Goal: Information Seeking & Learning: Check status

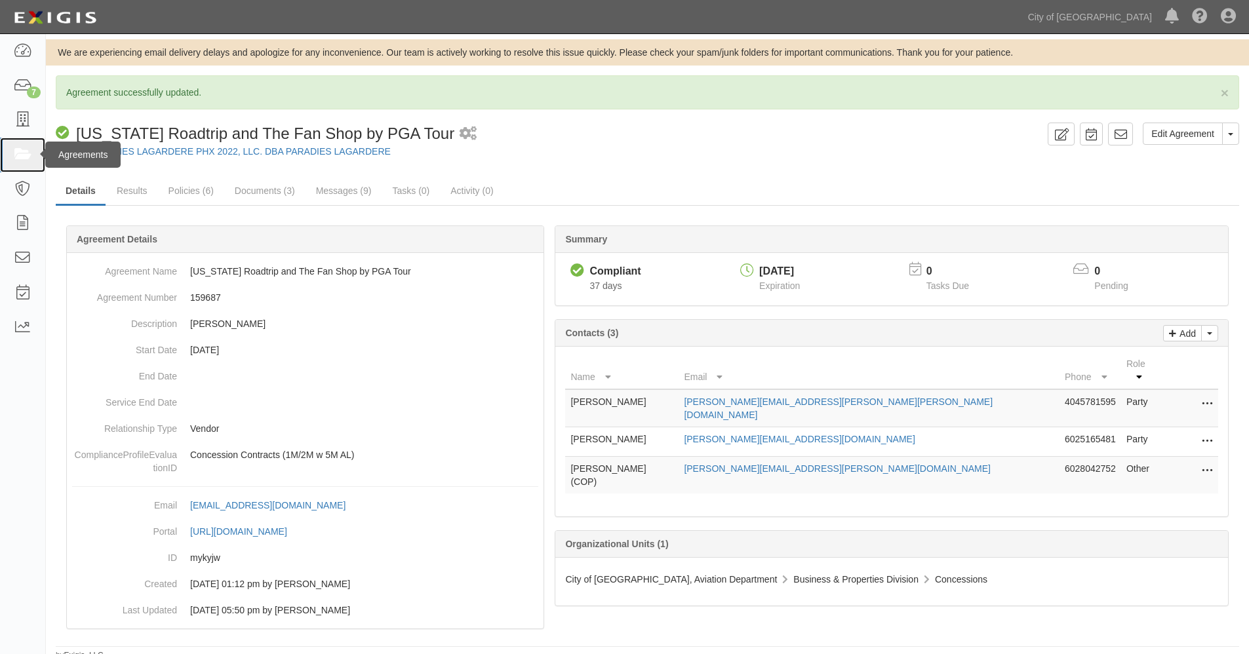
click at [23, 151] on icon at bounding box center [22, 155] width 18 height 15
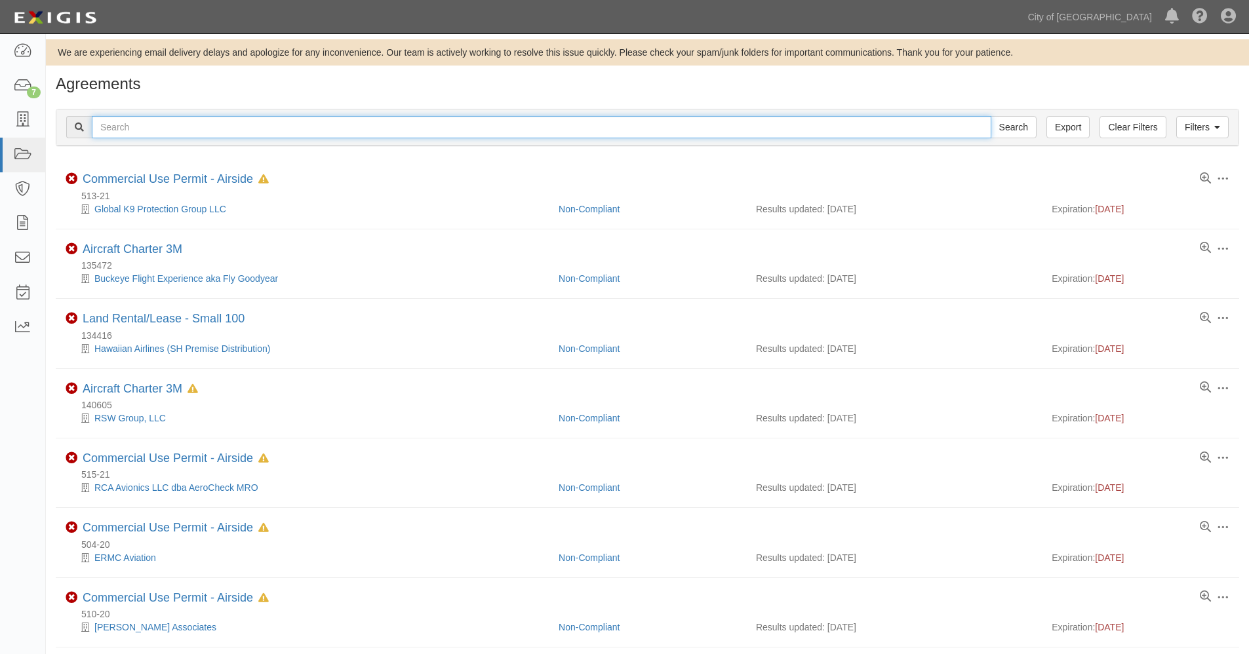
click at [130, 123] on input "text" at bounding box center [542, 127] width 900 height 22
type input "139084"
click at [991, 116] on input "Search" at bounding box center [1014, 127] width 46 height 22
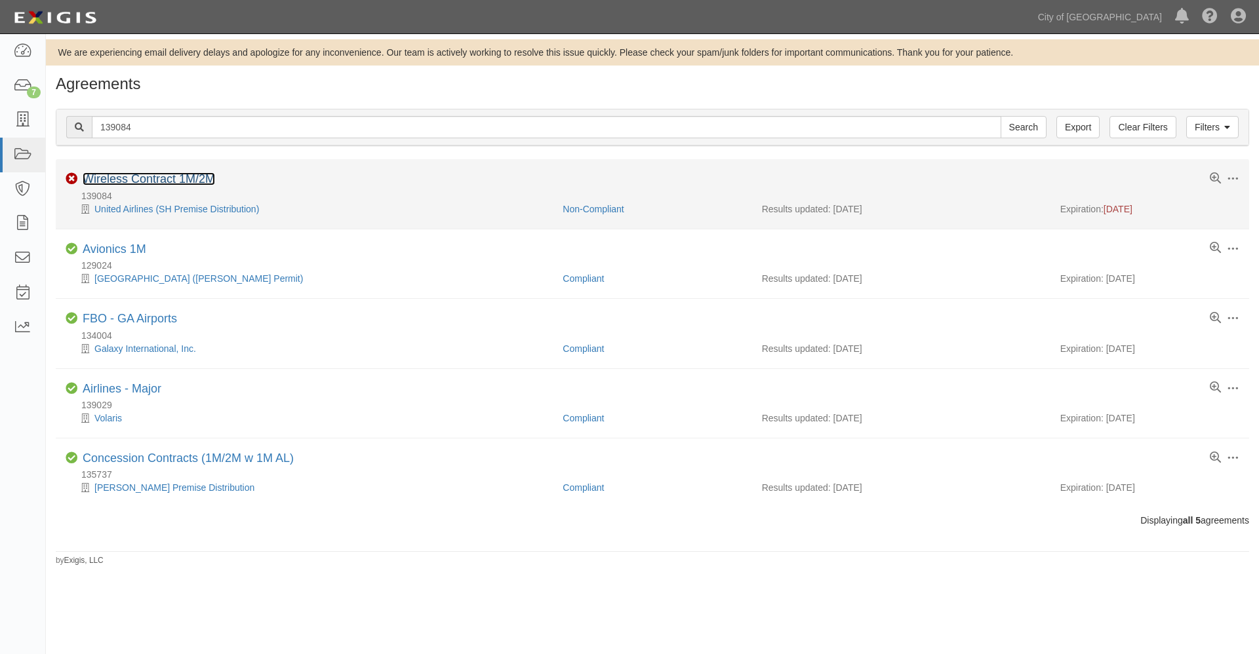
click at [113, 178] on link "Wireless Contract 1M/2M" at bounding box center [149, 178] width 132 height 13
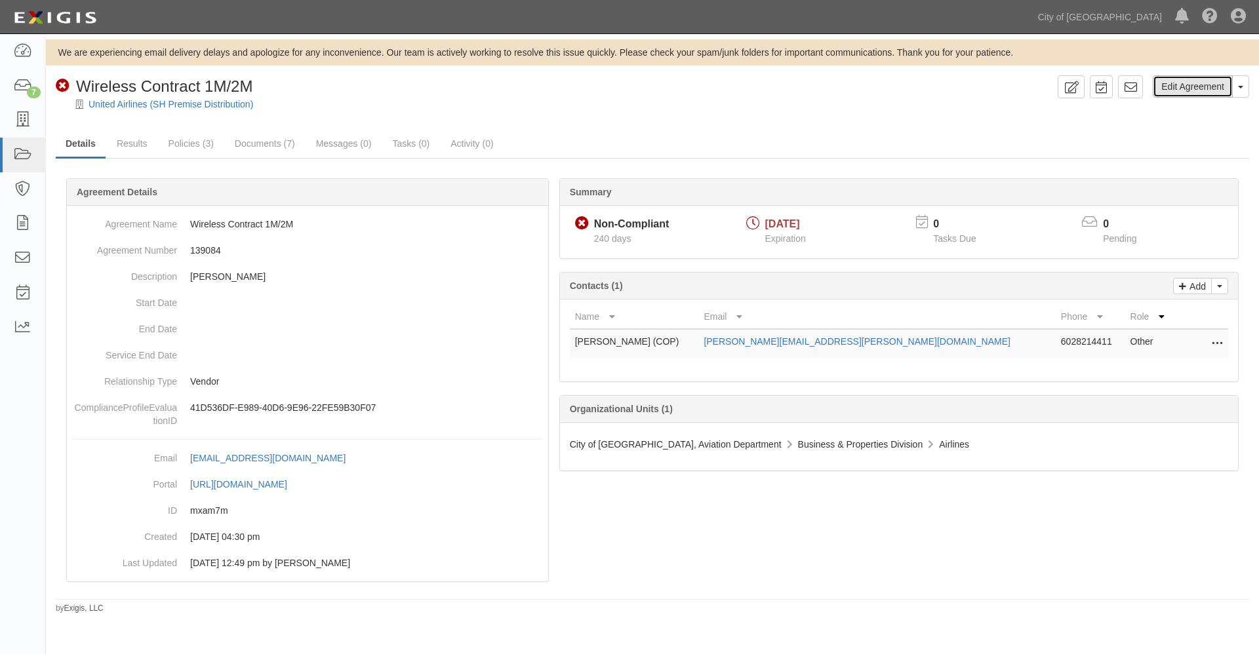
click at [1180, 83] on link "Edit Agreement" at bounding box center [1193, 86] width 80 height 22
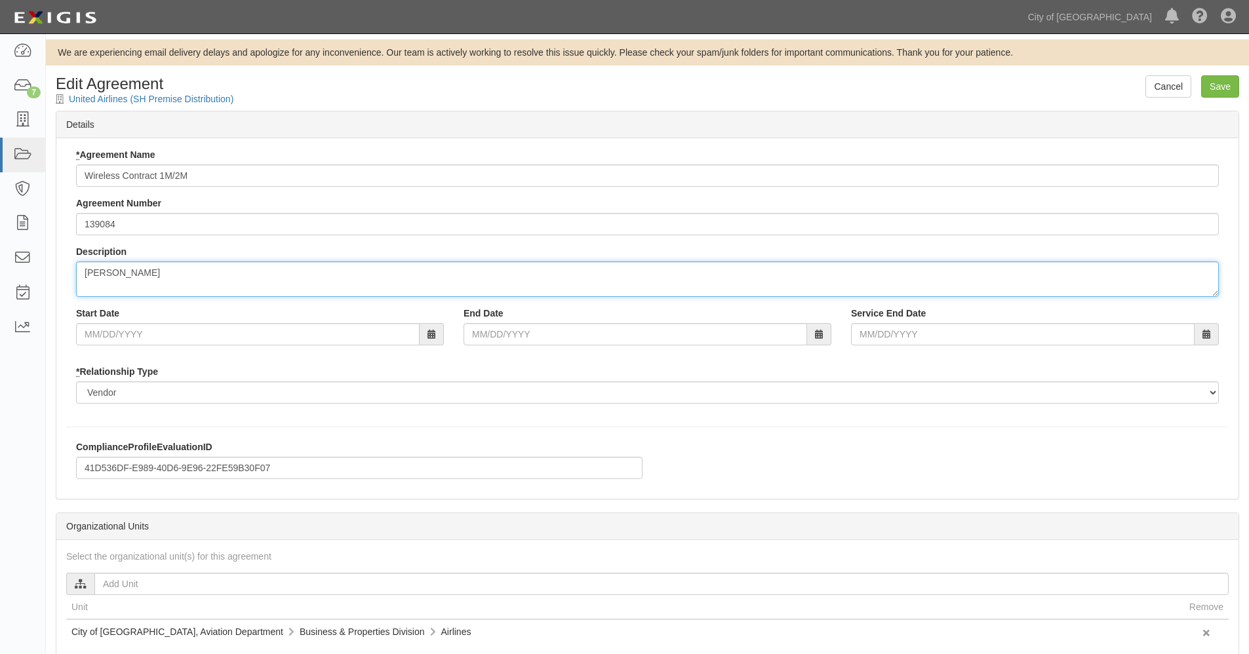
click at [186, 273] on textarea "[PERSON_NAME]" at bounding box center [647, 279] width 1143 height 35
type textarea "[PERSON_NAME]"
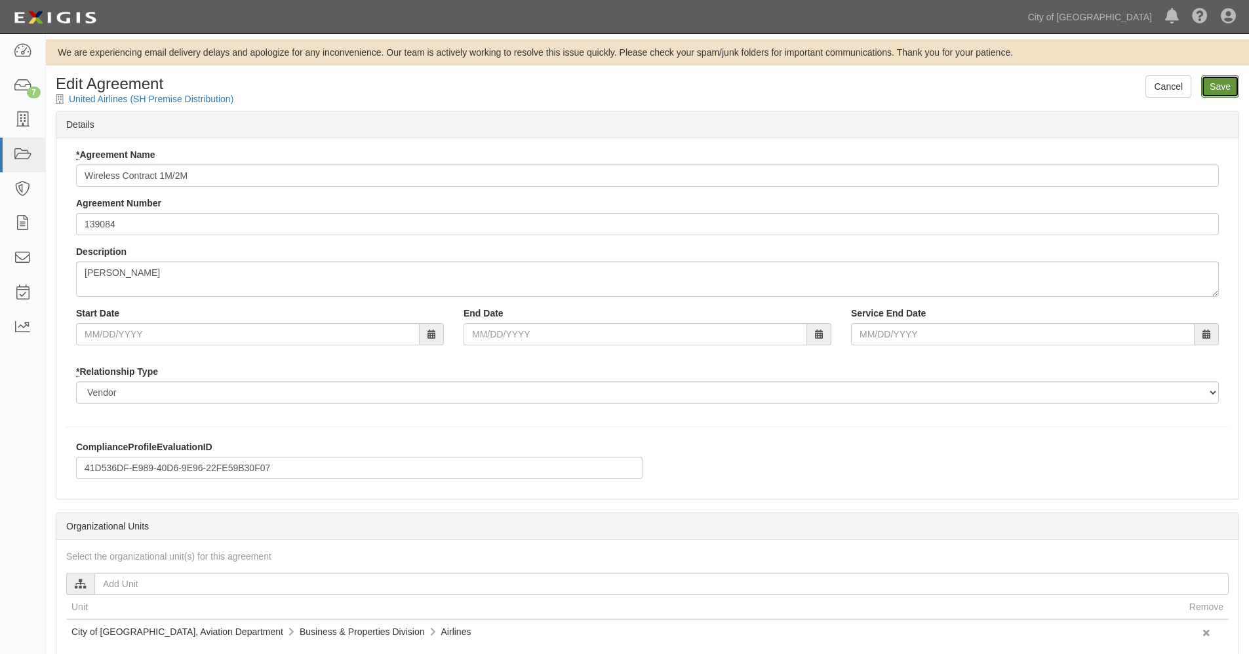
click at [1216, 85] on input "Save" at bounding box center [1220, 86] width 38 height 22
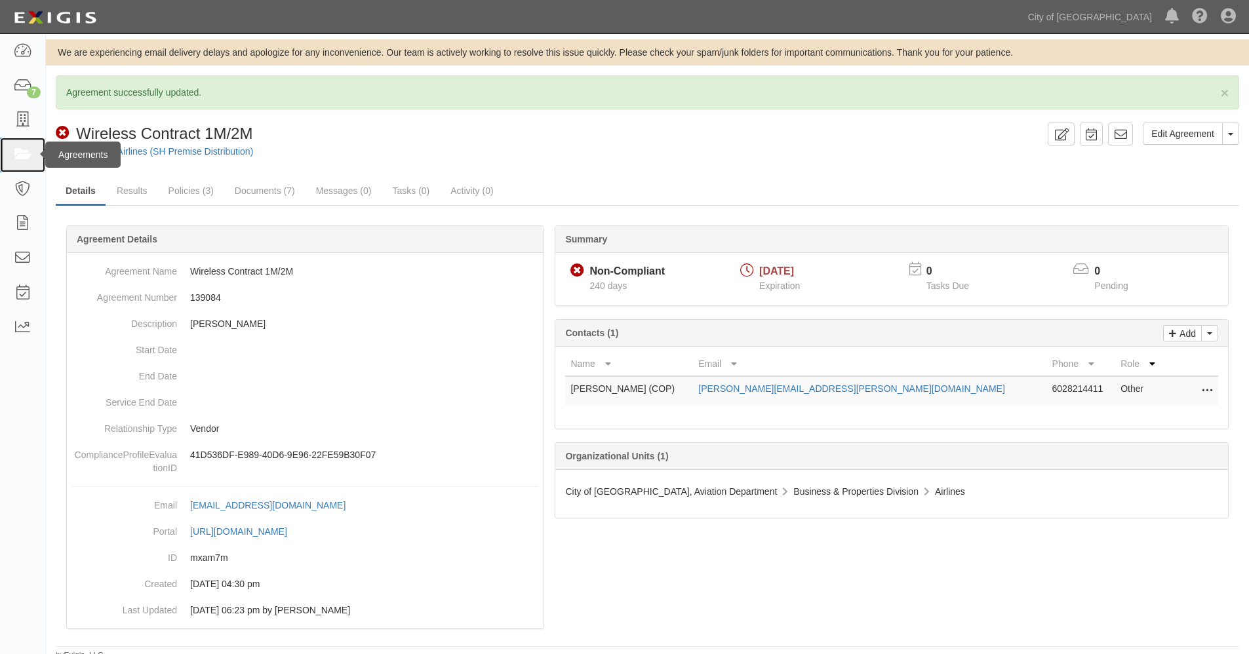
click at [20, 155] on icon at bounding box center [22, 155] width 18 height 15
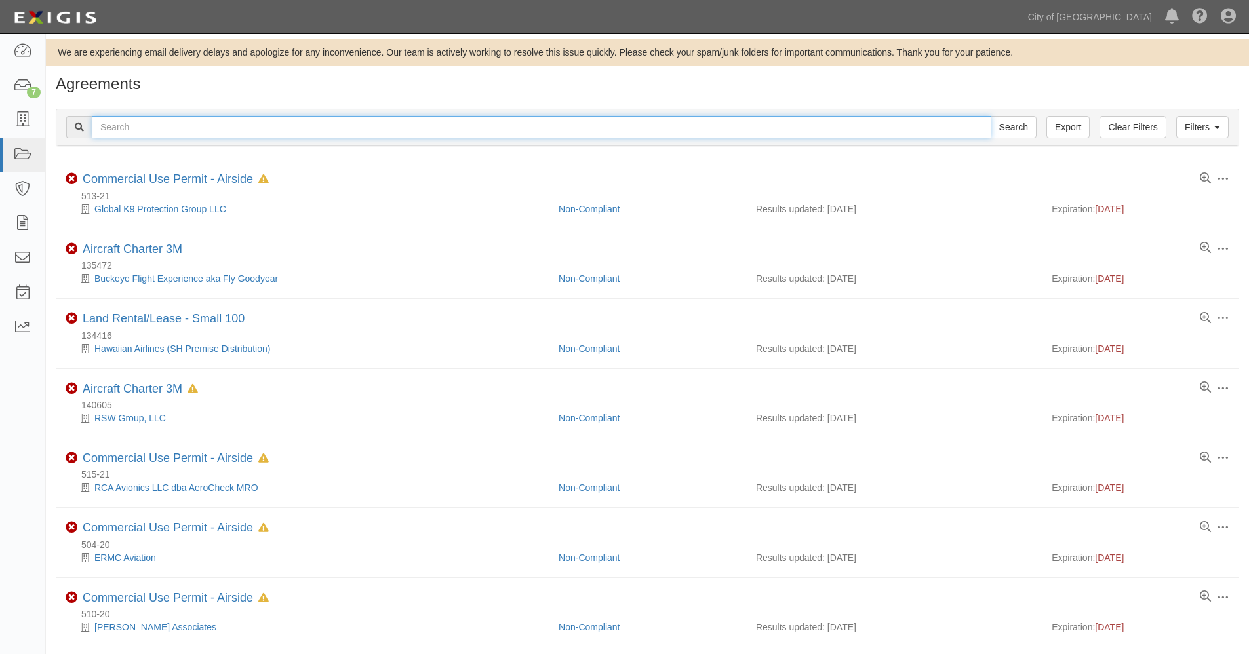
click at [112, 121] on input "text" at bounding box center [542, 127] width 900 height 22
type input "156325"
click at [991, 116] on input "Search" at bounding box center [1014, 127] width 46 height 22
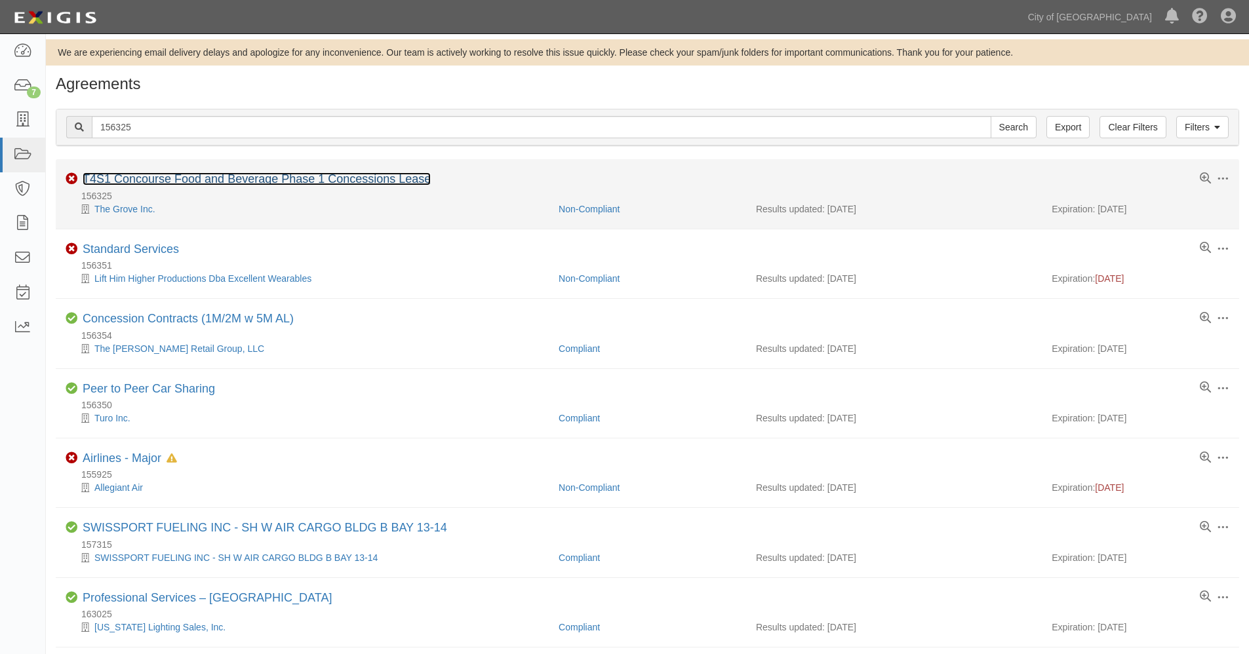
click at [148, 176] on link "T4S1 Concourse Food and Beverage Phase 1 Concessions Lease" at bounding box center [257, 178] width 348 height 13
click at [157, 180] on link "T4S1 Concourse Food and Beverage Phase 1 Concessions Lease" at bounding box center [257, 178] width 348 height 13
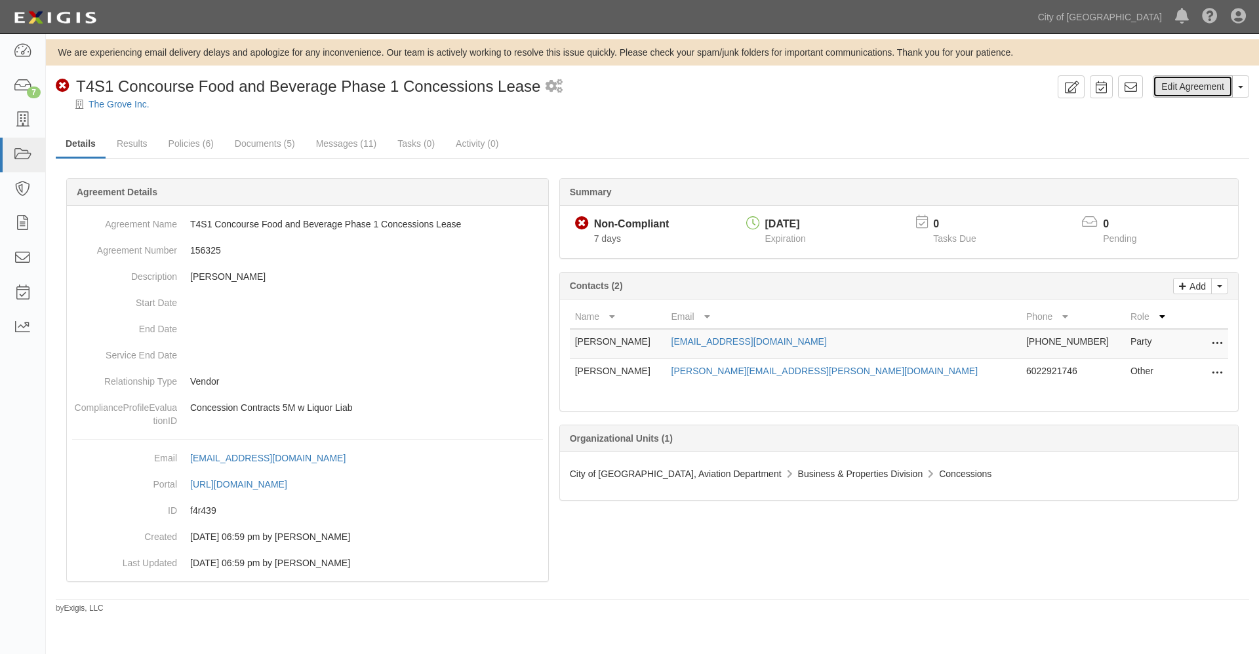
click at [1190, 90] on link "Edit Agreement" at bounding box center [1193, 86] width 80 height 22
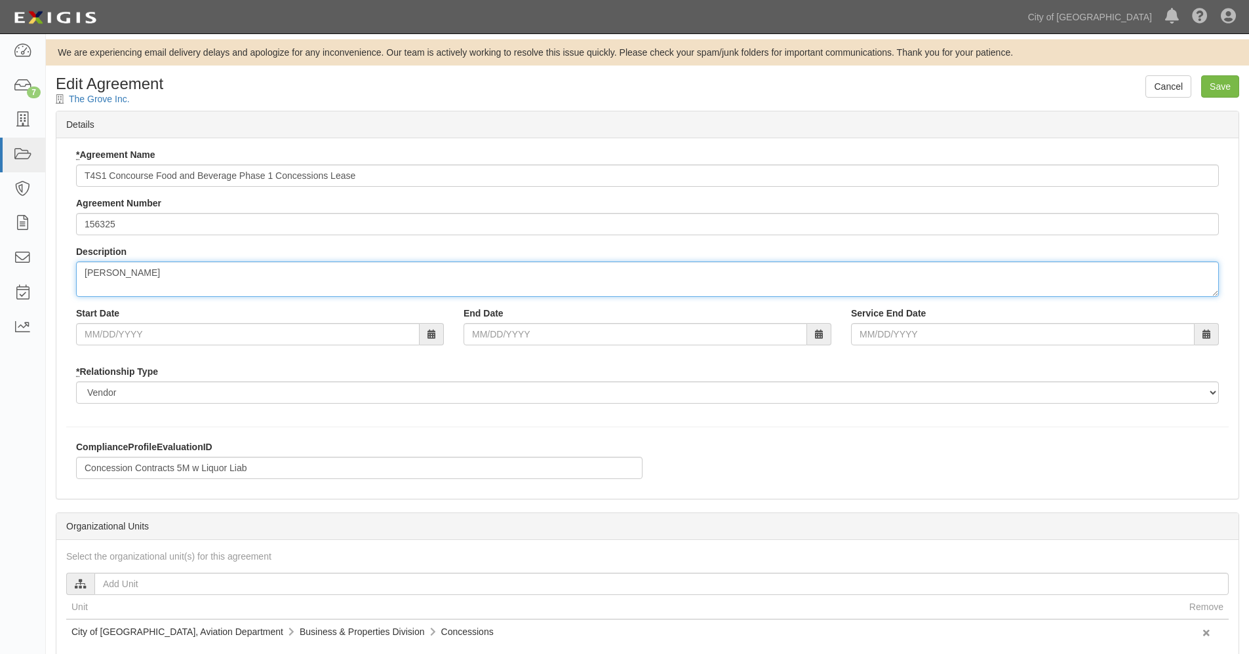
click at [169, 272] on textarea "[PERSON_NAME]" at bounding box center [647, 279] width 1143 height 35
type textarea "[PERSON_NAME]"
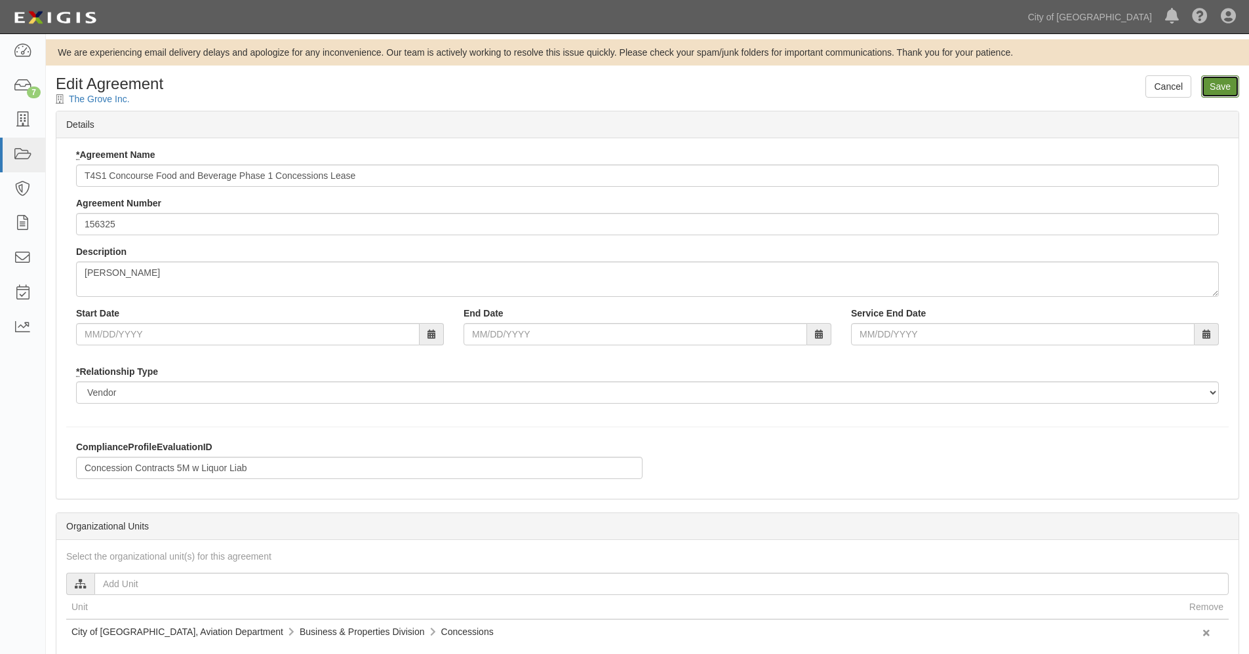
click at [1226, 87] on input "Save" at bounding box center [1220, 86] width 38 height 22
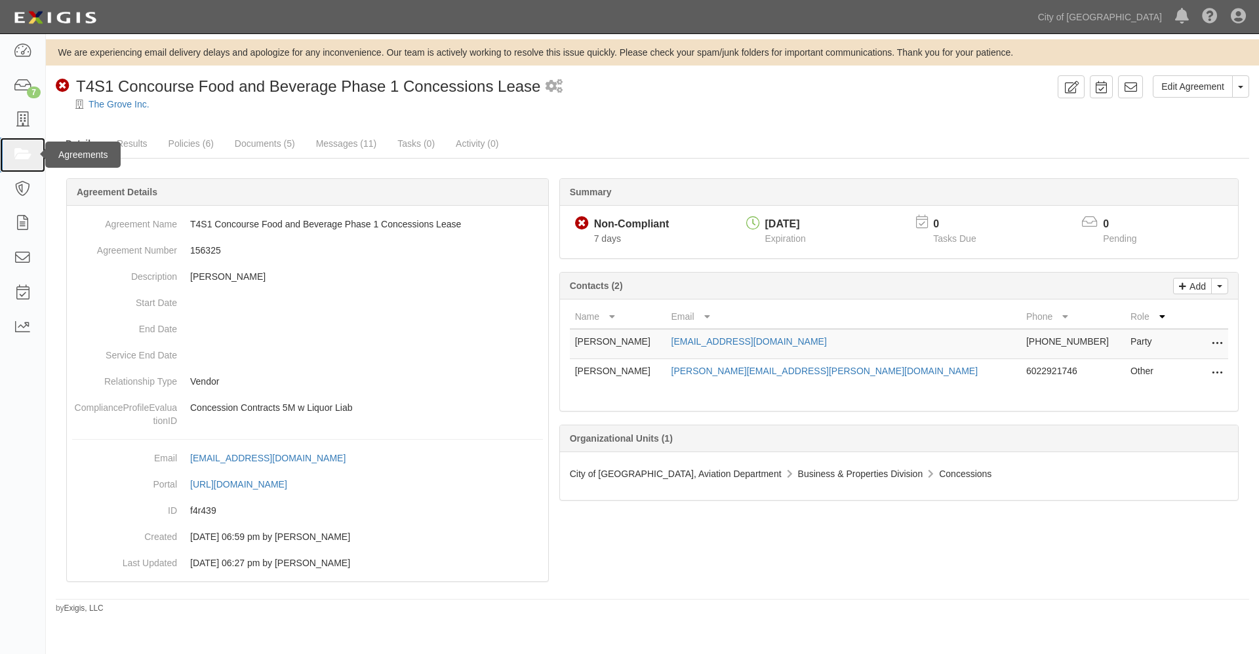
click at [23, 153] on icon at bounding box center [22, 155] width 18 height 15
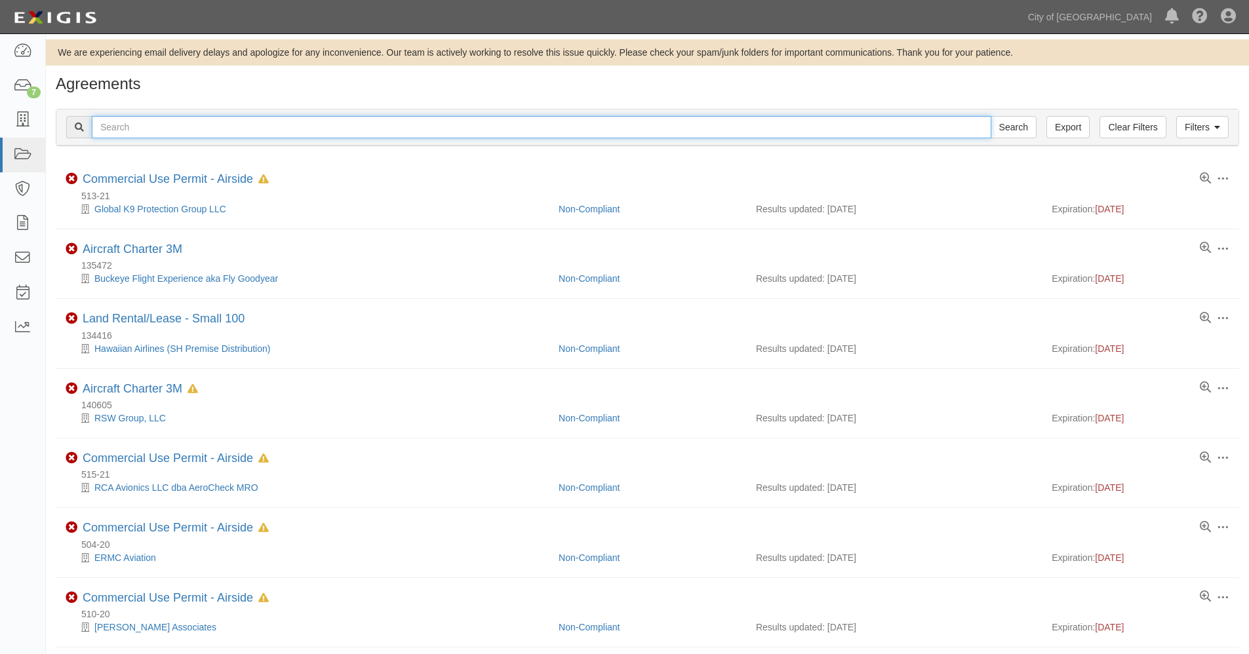
click at [129, 122] on input "text" at bounding box center [542, 127] width 900 height 22
type input "host"
click at [991, 116] on input "Search" at bounding box center [1014, 127] width 46 height 22
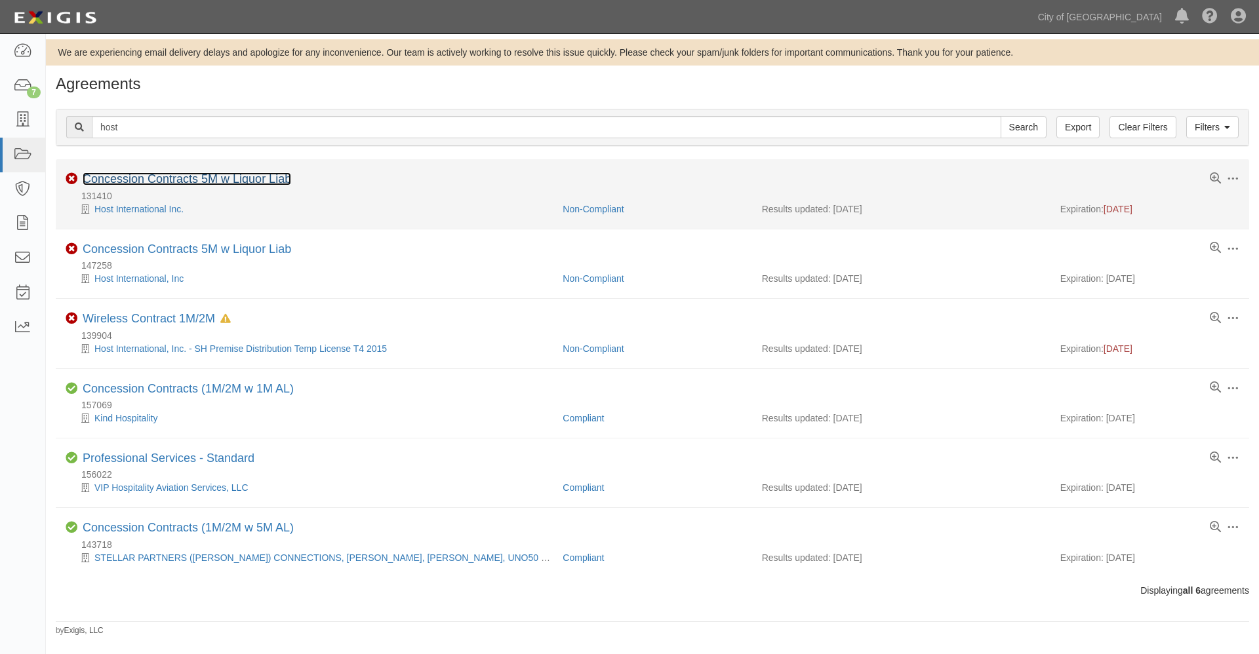
click at [132, 178] on link "Concession Contracts 5M w Liquor Liab" at bounding box center [187, 178] width 209 height 13
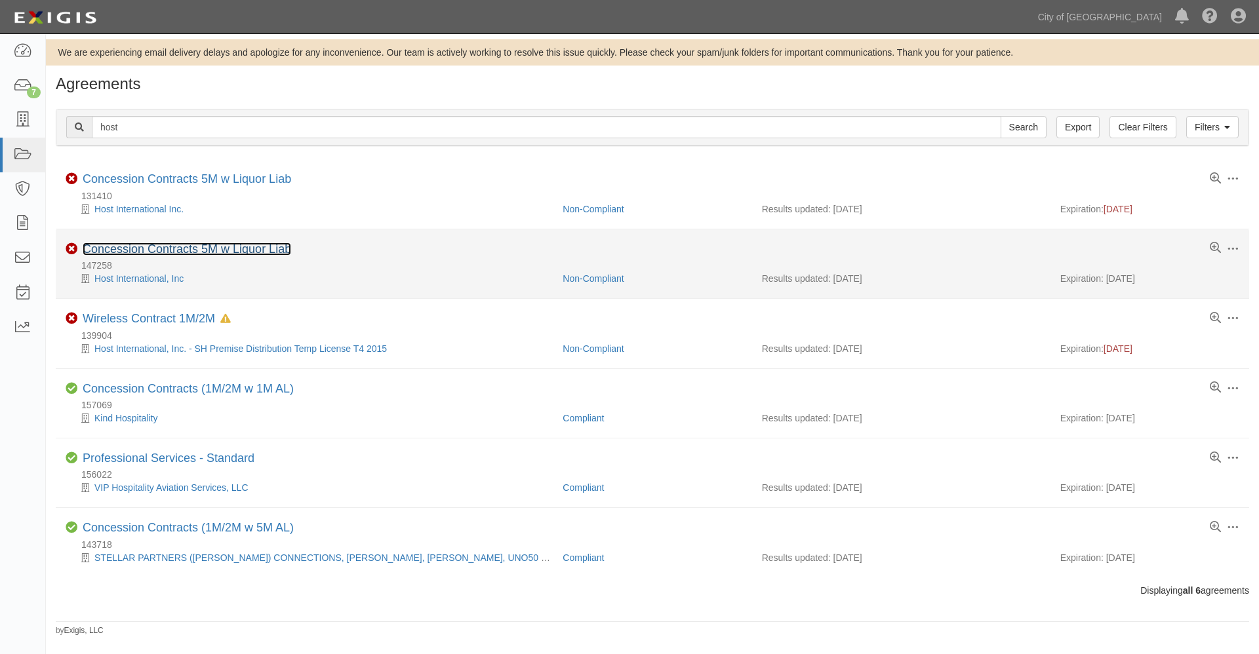
click at [113, 245] on link "Concession Contracts 5M w Liquor Liab" at bounding box center [187, 249] width 209 height 13
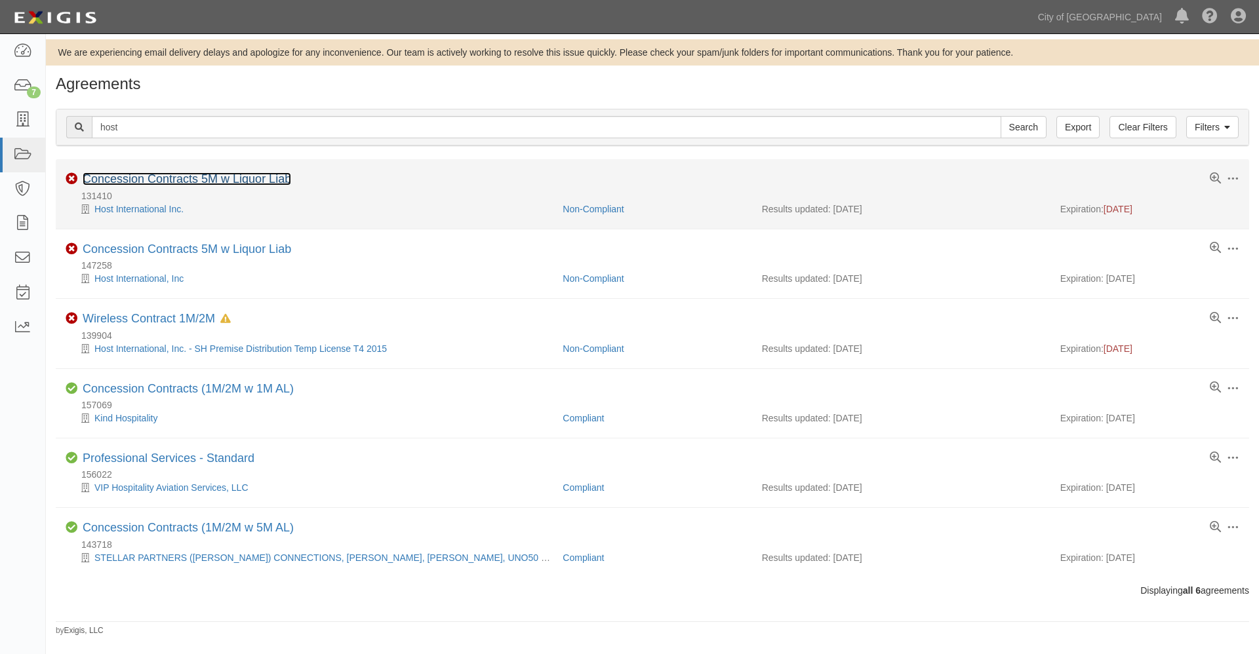
click at [155, 179] on link "Concession Contracts 5M w Liquor Liab" at bounding box center [187, 178] width 209 height 13
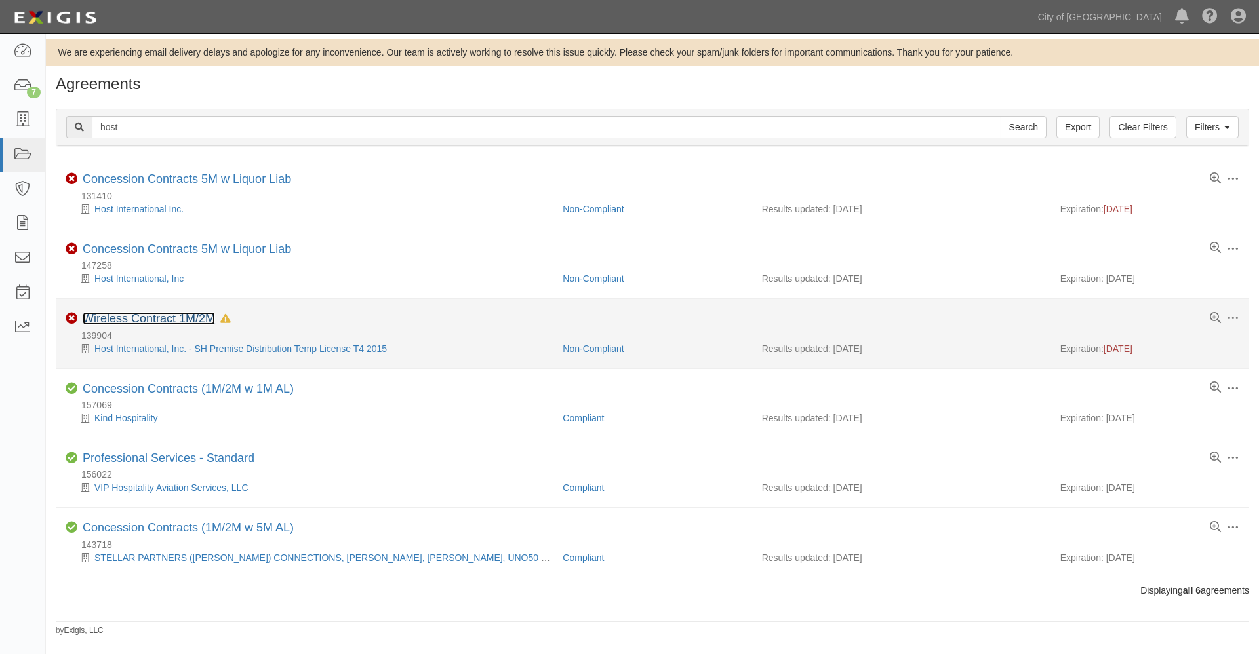
click at [150, 317] on link "Wireless Contract 1M/2M" at bounding box center [149, 318] width 132 height 13
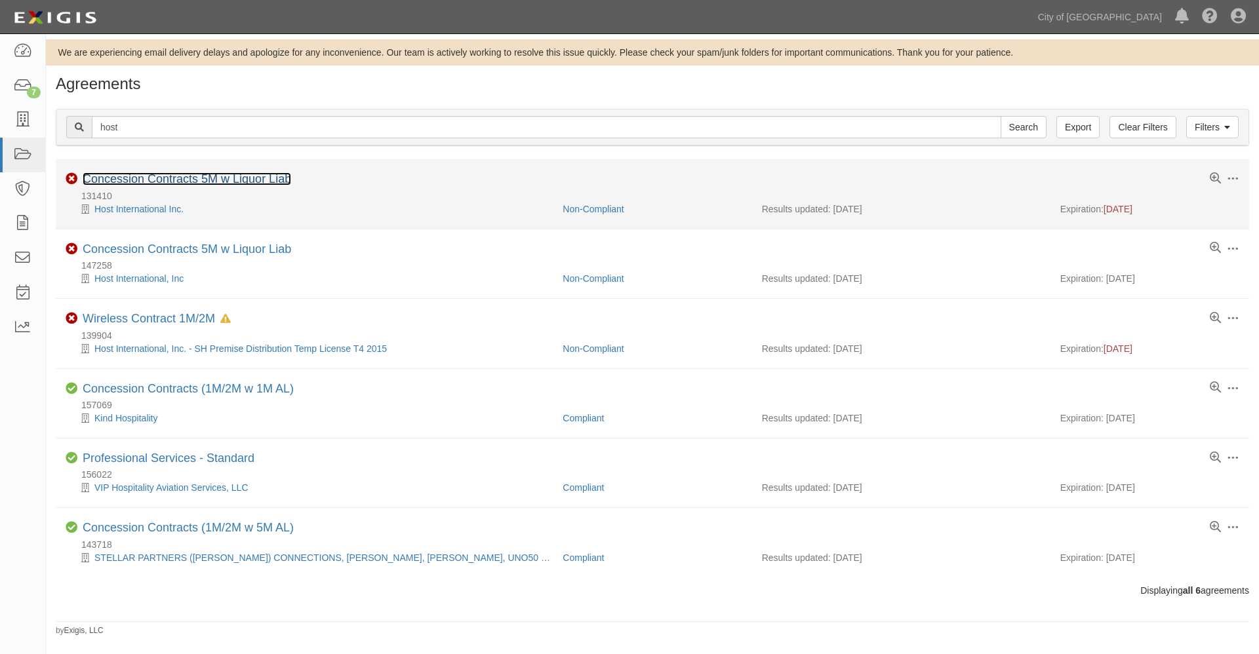
click at [161, 178] on link "Concession Contracts 5M w Liquor Liab" at bounding box center [187, 178] width 209 height 13
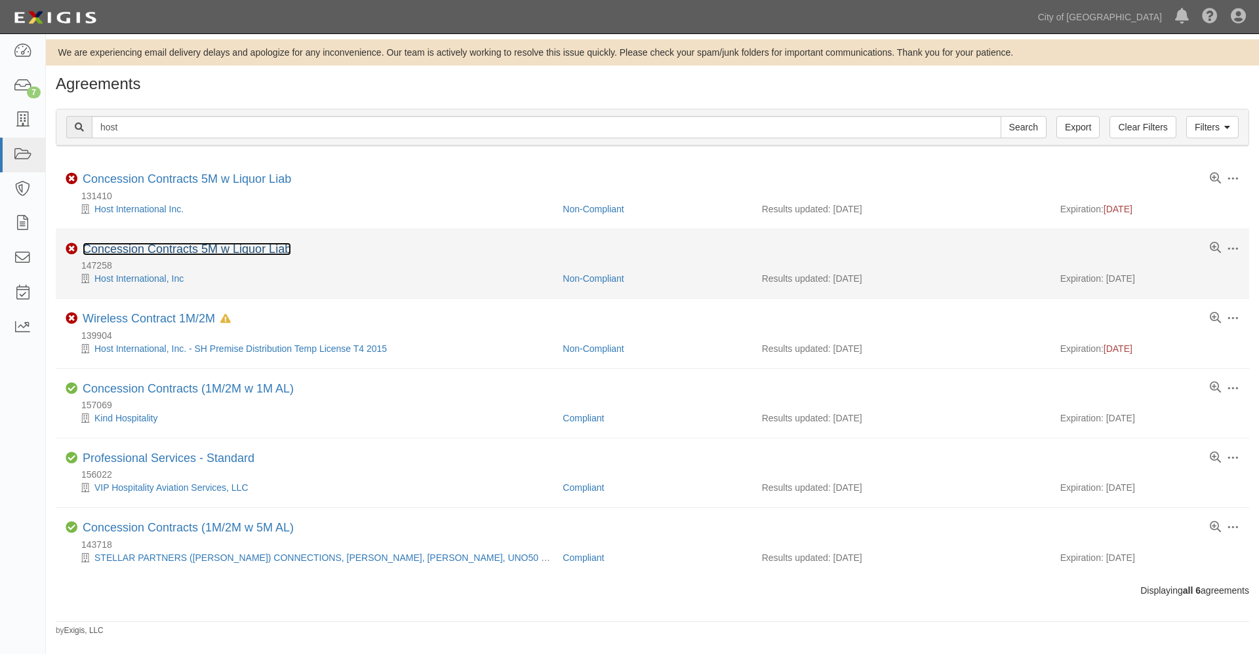
click at [153, 249] on link "Concession Contracts 5M w Liquor Liab" at bounding box center [187, 249] width 209 height 13
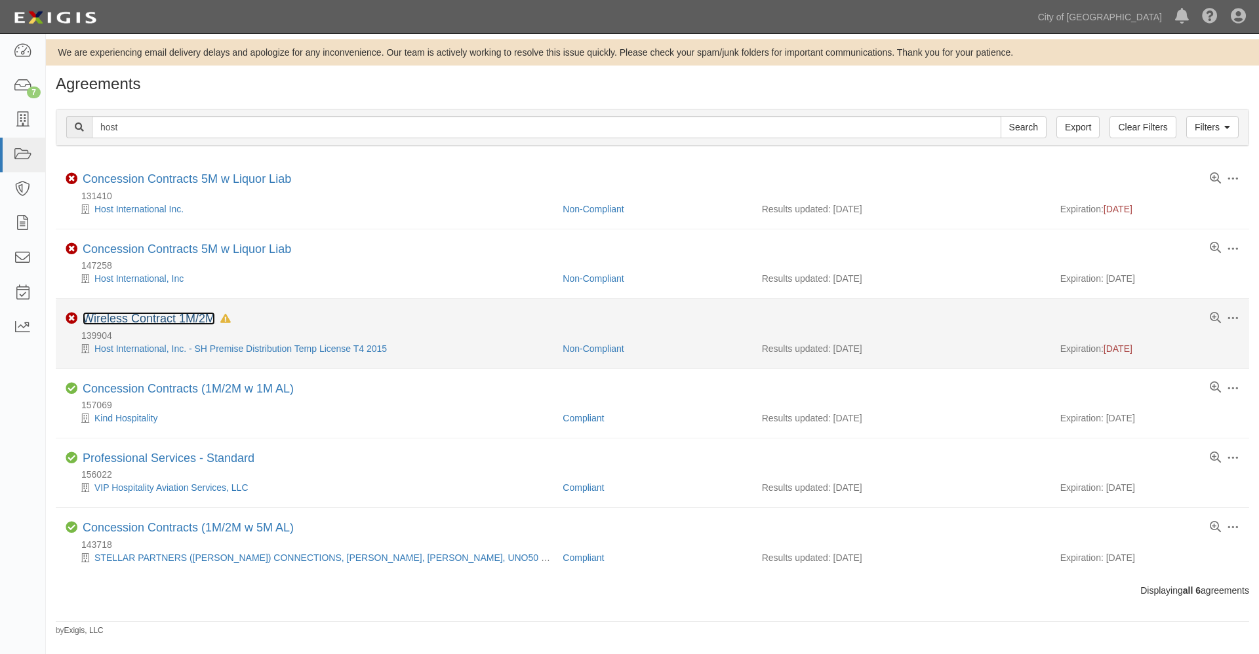
click at [137, 315] on link "Wireless Contract 1M/2M" at bounding box center [149, 318] width 132 height 13
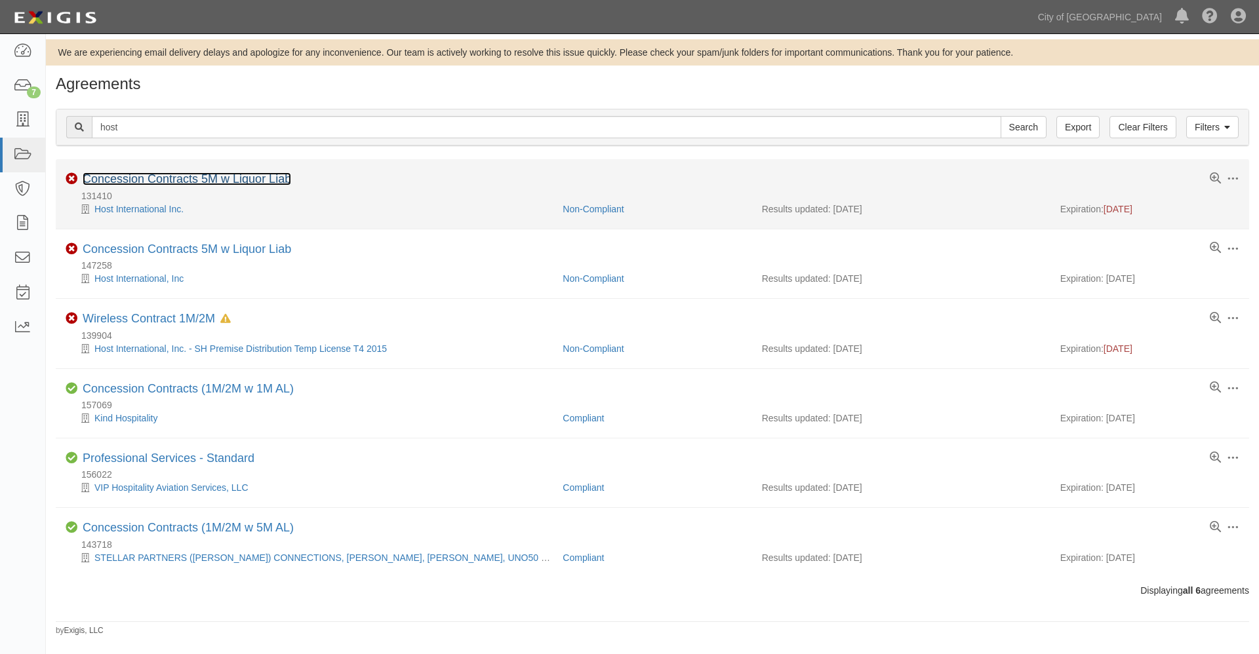
click at [182, 178] on link "Concession Contracts 5M w Liquor Liab" at bounding box center [187, 178] width 209 height 13
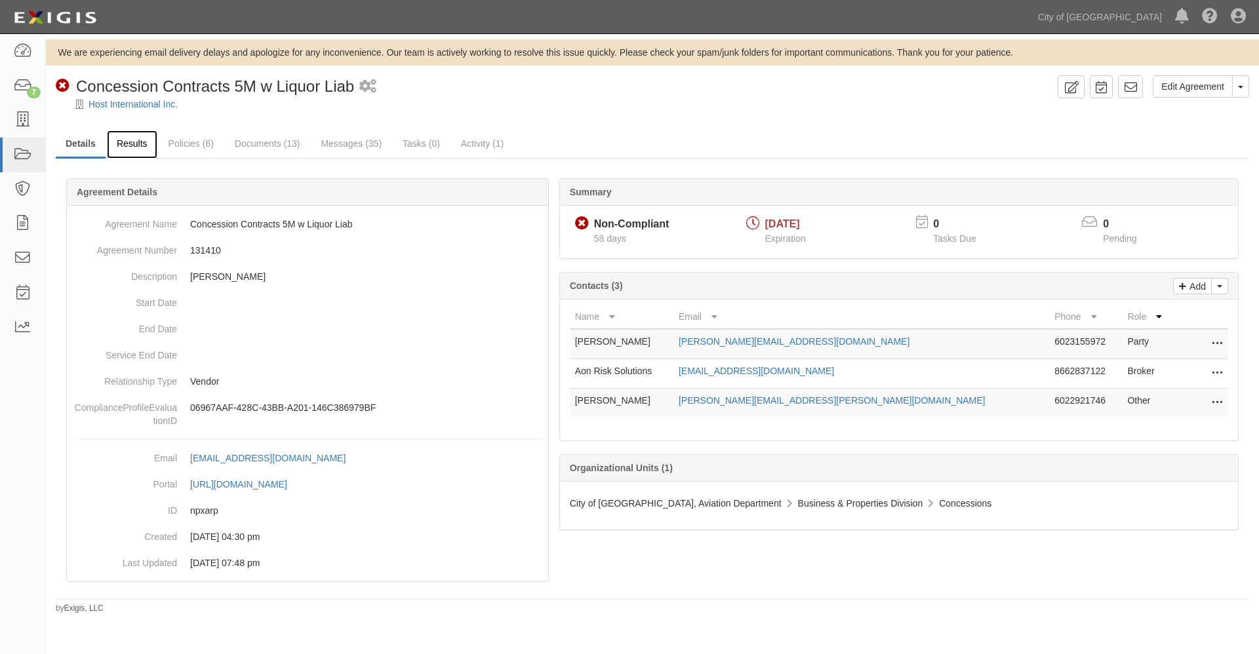
click at [132, 142] on link "Results" at bounding box center [132, 145] width 50 height 28
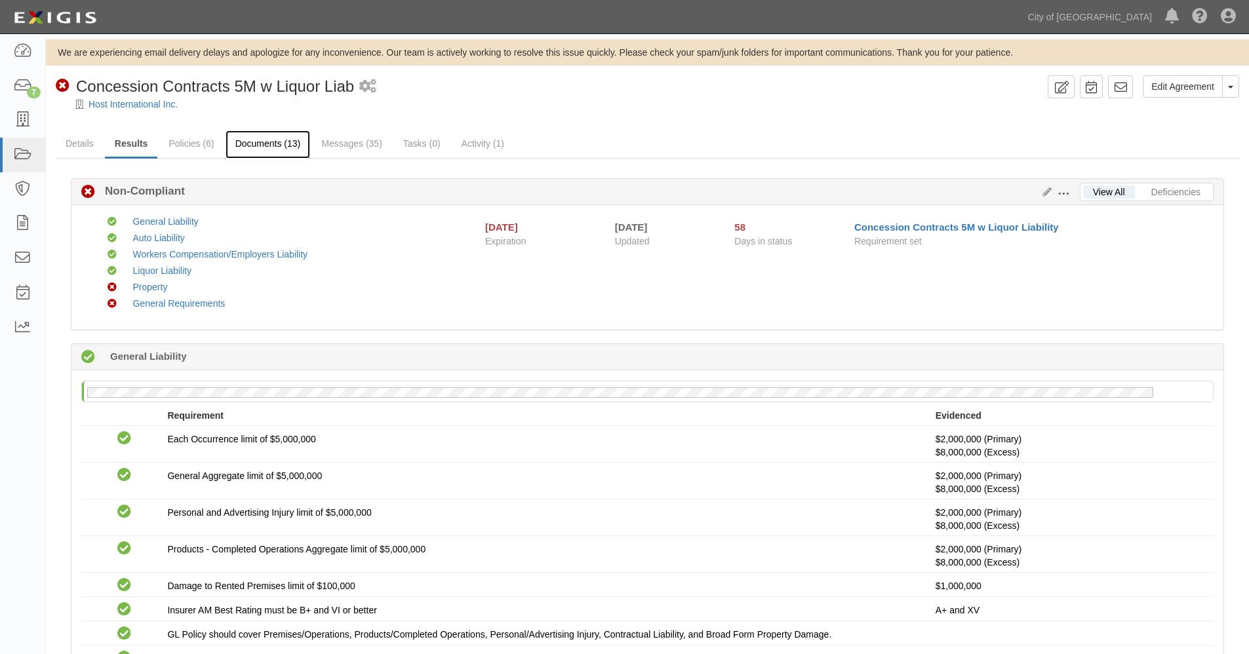
click at [273, 142] on link "Documents (13)" at bounding box center [268, 145] width 85 height 28
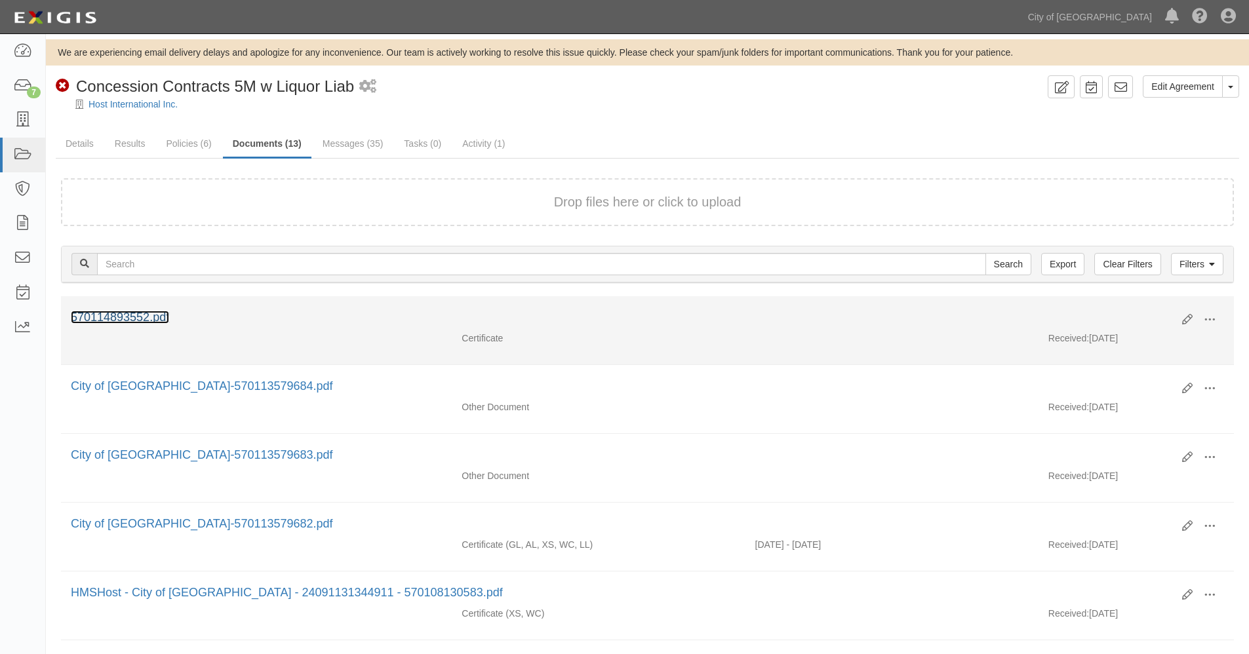
click at [132, 318] on link "570114893552.pdf" at bounding box center [120, 317] width 98 height 13
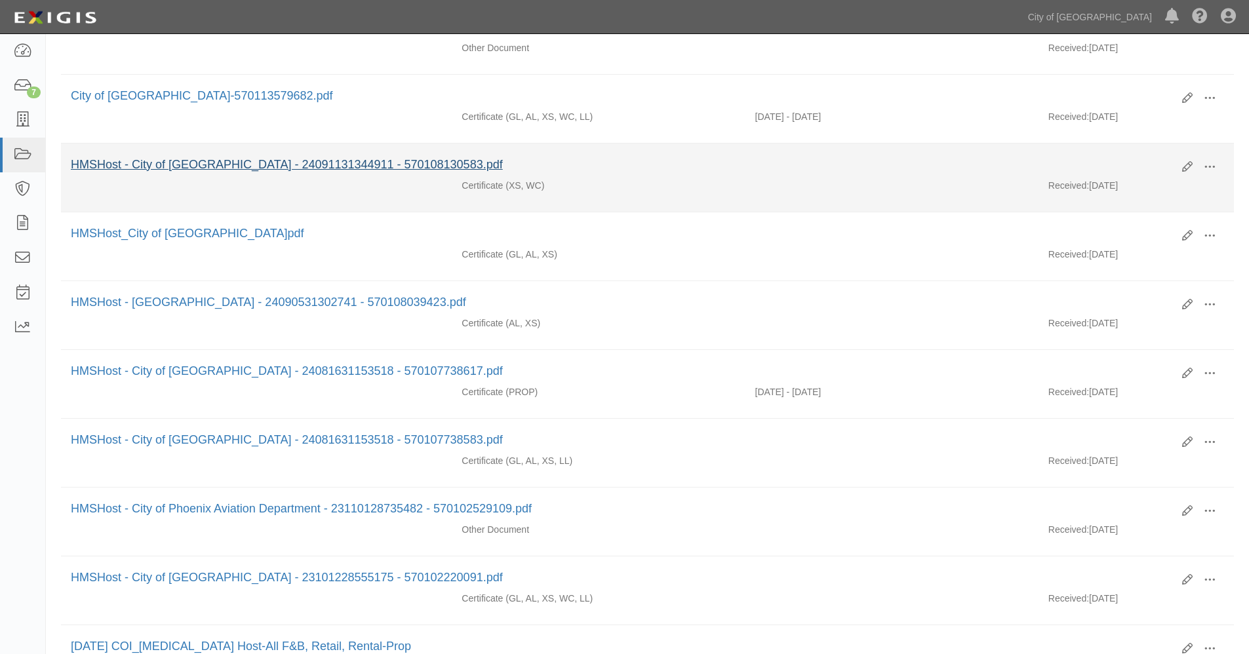
scroll to position [437, 0]
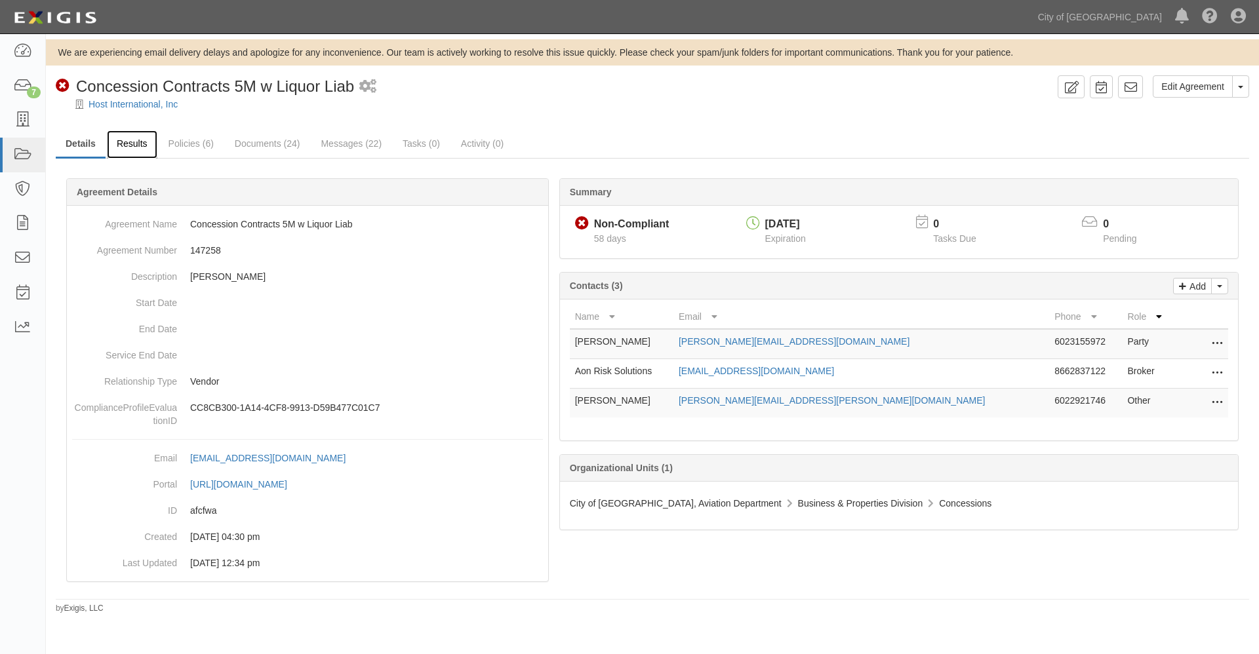
click at [126, 140] on link "Results" at bounding box center [132, 145] width 50 height 28
click at [128, 144] on link "Results" at bounding box center [132, 145] width 50 height 28
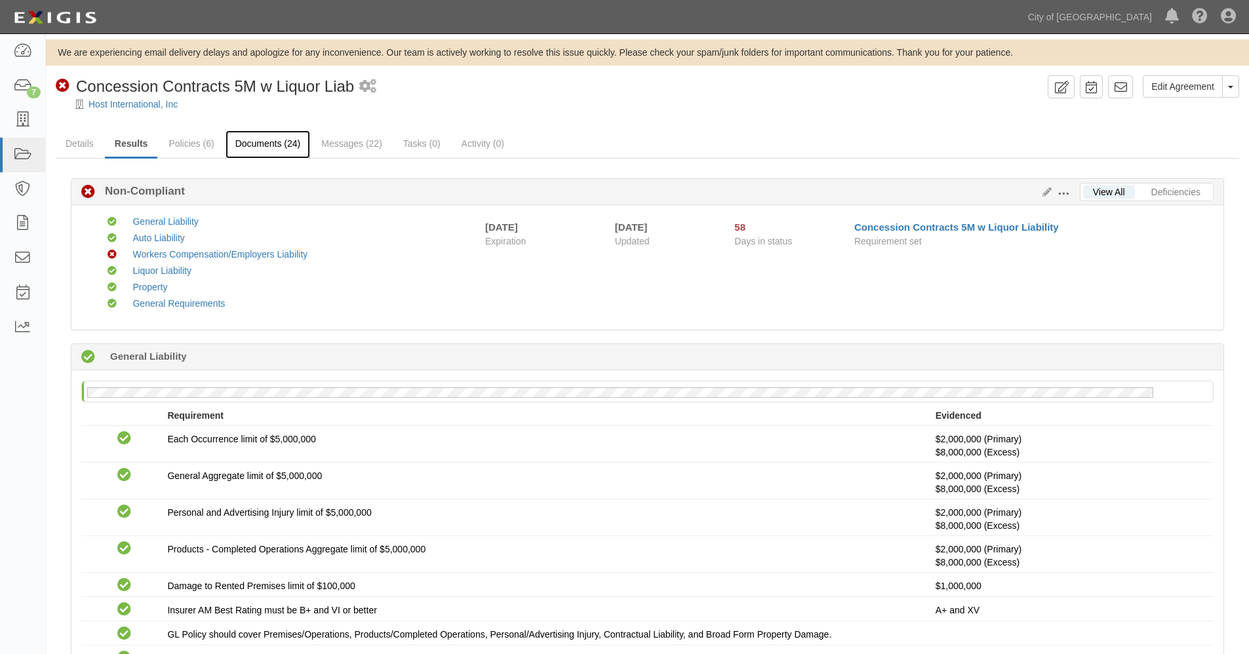
click at [275, 145] on link "Documents (24)" at bounding box center [268, 145] width 85 height 28
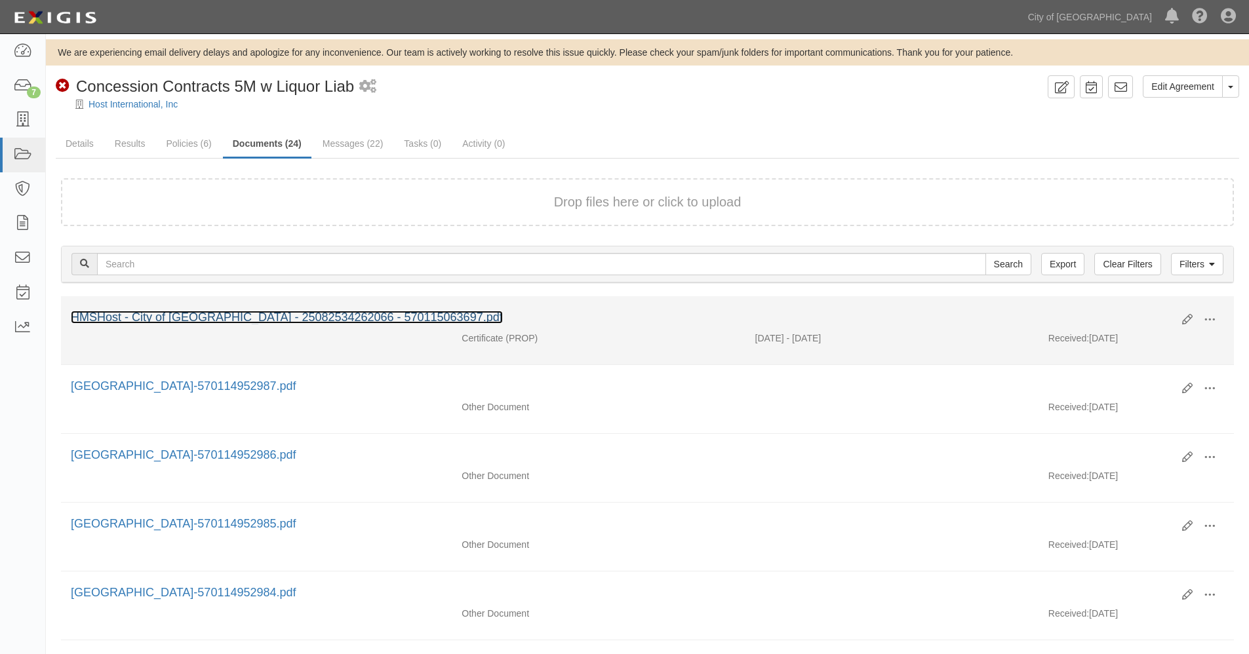
click at [315, 313] on link "HMSHost - City of [GEOGRAPHIC_DATA] - 25082534262066 - 570115063697.pdf" at bounding box center [287, 317] width 432 height 13
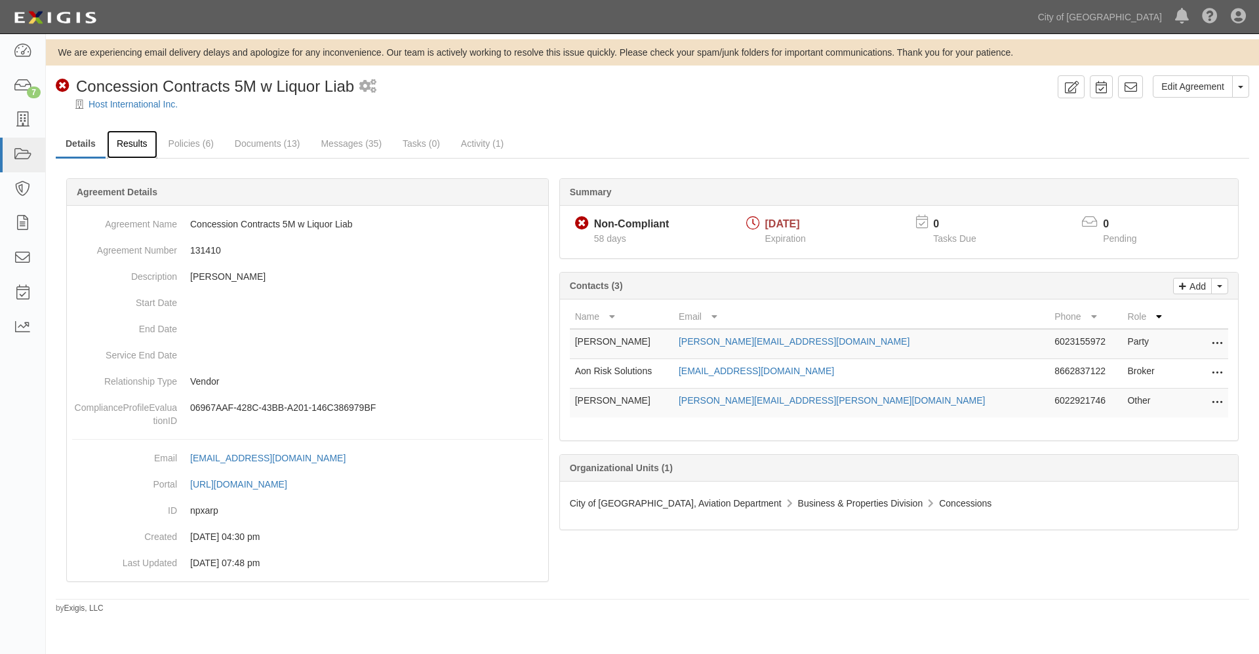
click at [133, 145] on link "Results" at bounding box center [132, 145] width 50 height 28
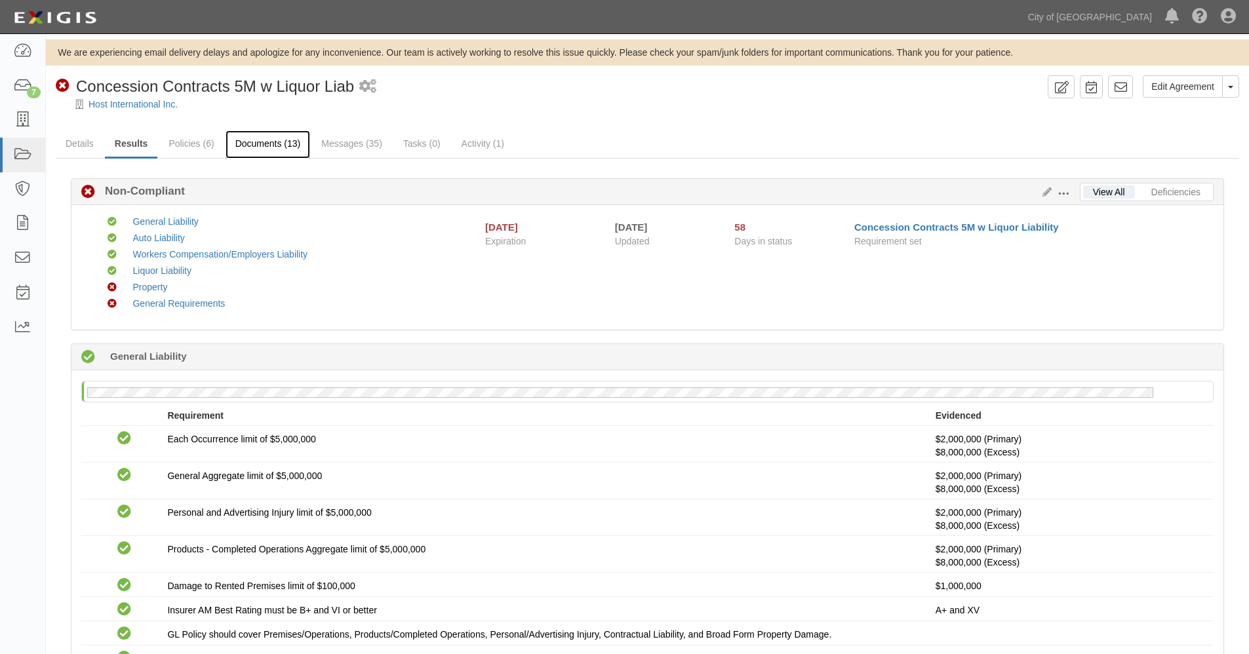
click at [249, 146] on link "Documents (13)" at bounding box center [268, 145] width 85 height 28
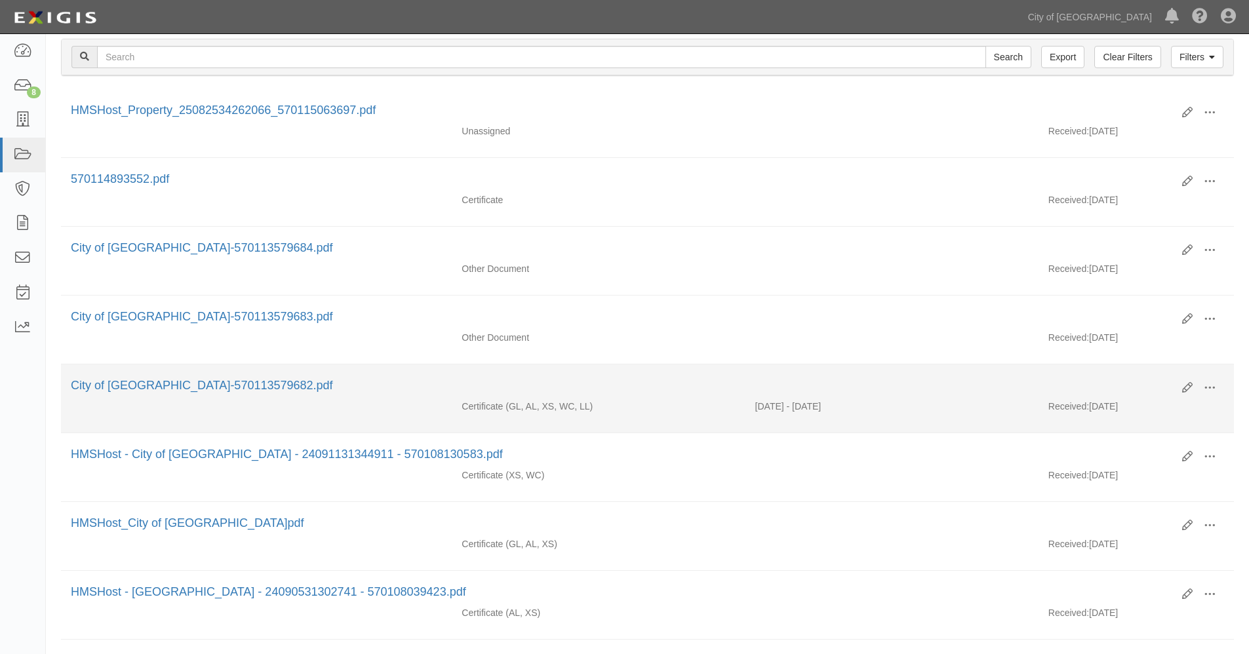
scroll to position [218, 0]
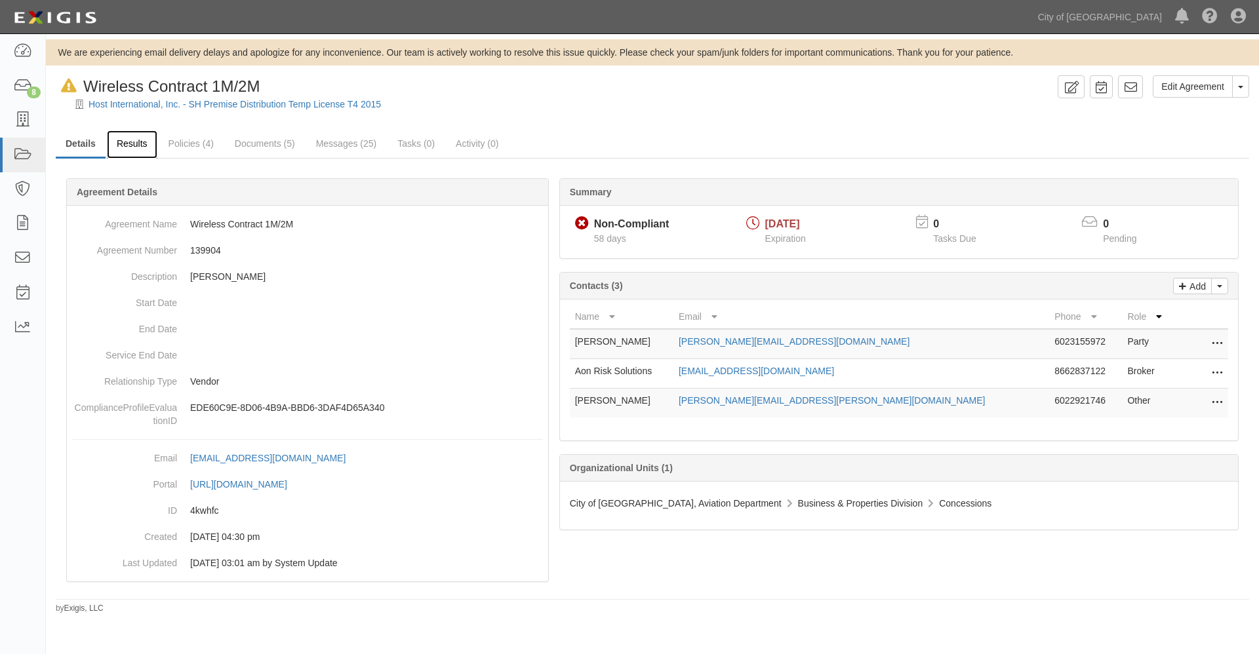
click at [128, 140] on link "Results" at bounding box center [132, 145] width 50 height 28
click at [258, 144] on link "Documents (5)" at bounding box center [265, 145] width 80 height 28
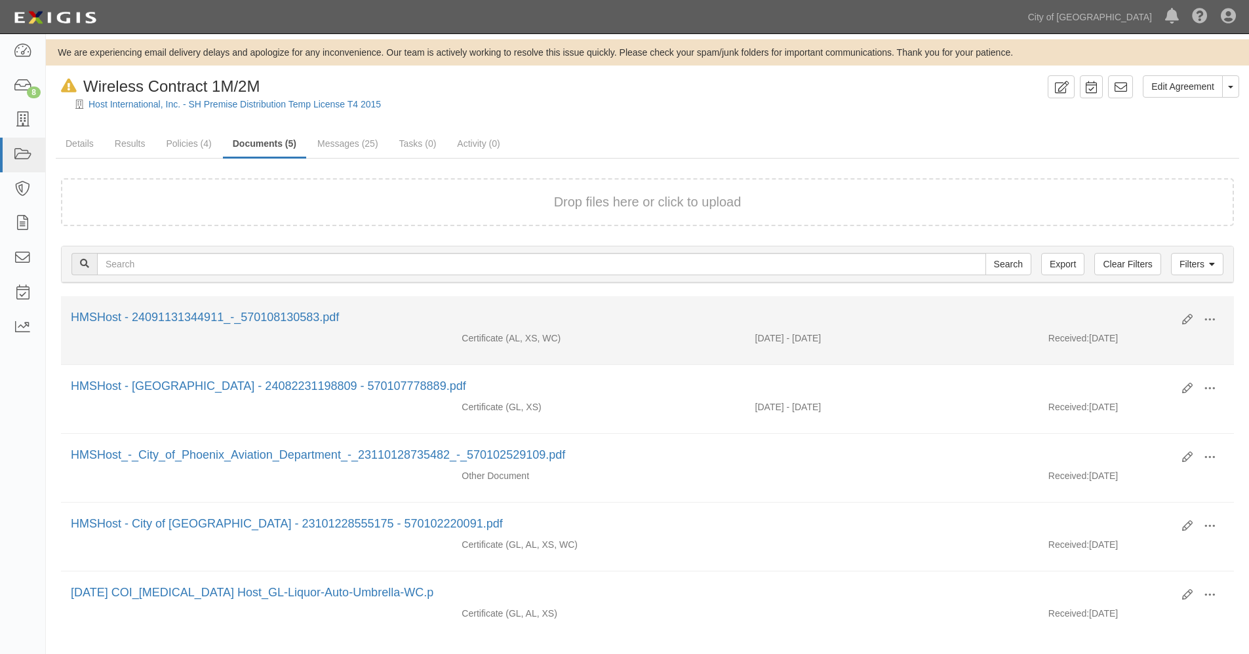
drag, startPoint x: 241, startPoint y: 316, endPoint x: 428, endPoint y: 321, distance: 187.0
click at [428, 321] on div "HMSHost - 24091131344911_-_570108130583.pdf" at bounding box center [622, 318] width 1102 height 17
click at [294, 314] on link "HMSHost - 24091131344911_-_570108130583.pdf" at bounding box center [205, 317] width 268 height 13
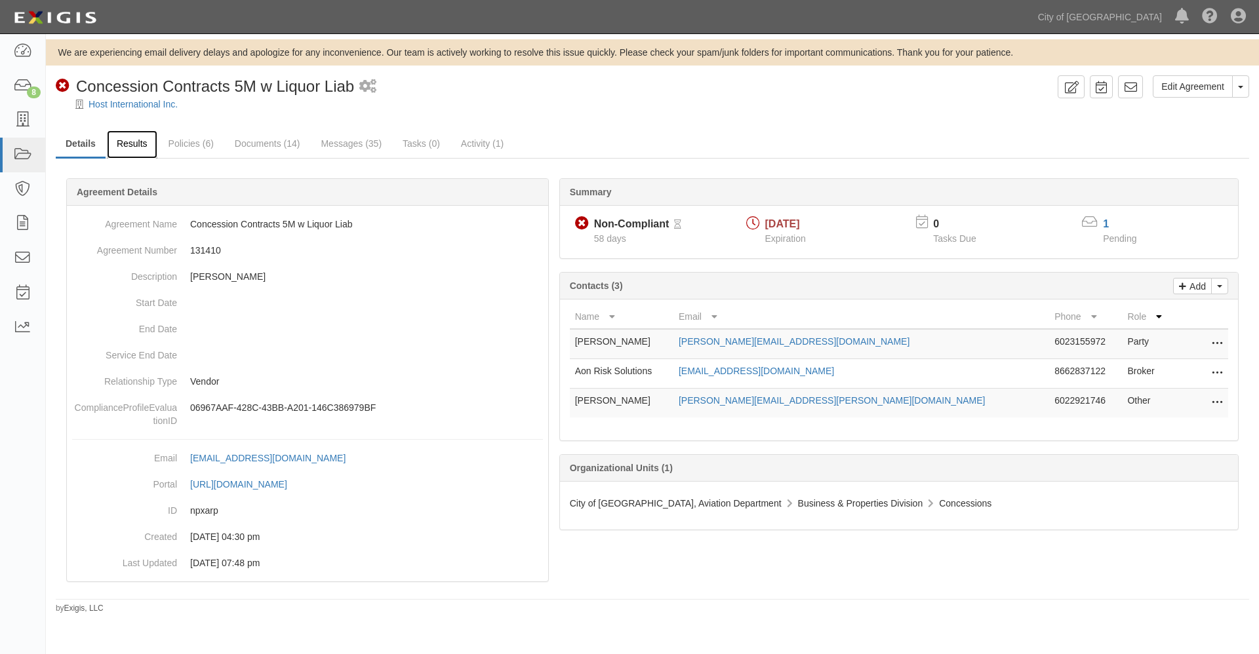
click at [129, 144] on link "Results" at bounding box center [132, 145] width 50 height 28
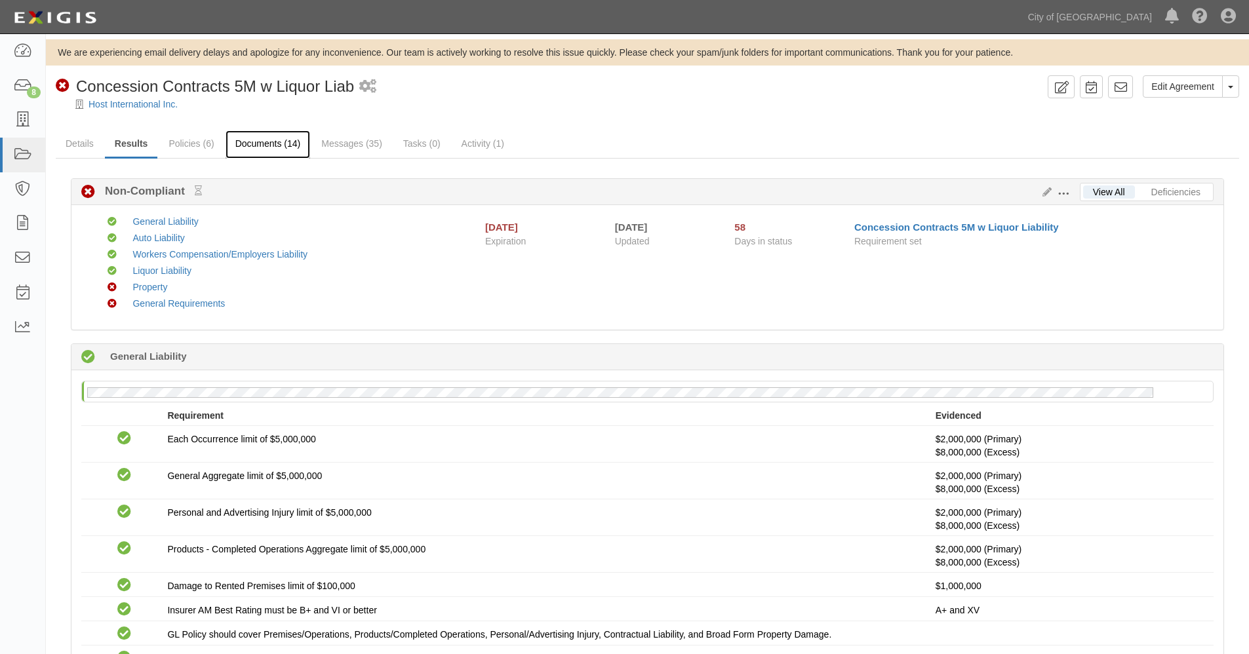
click at [273, 144] on link "Documents (14)" at bounding box center [268, 145] width 85 height 28
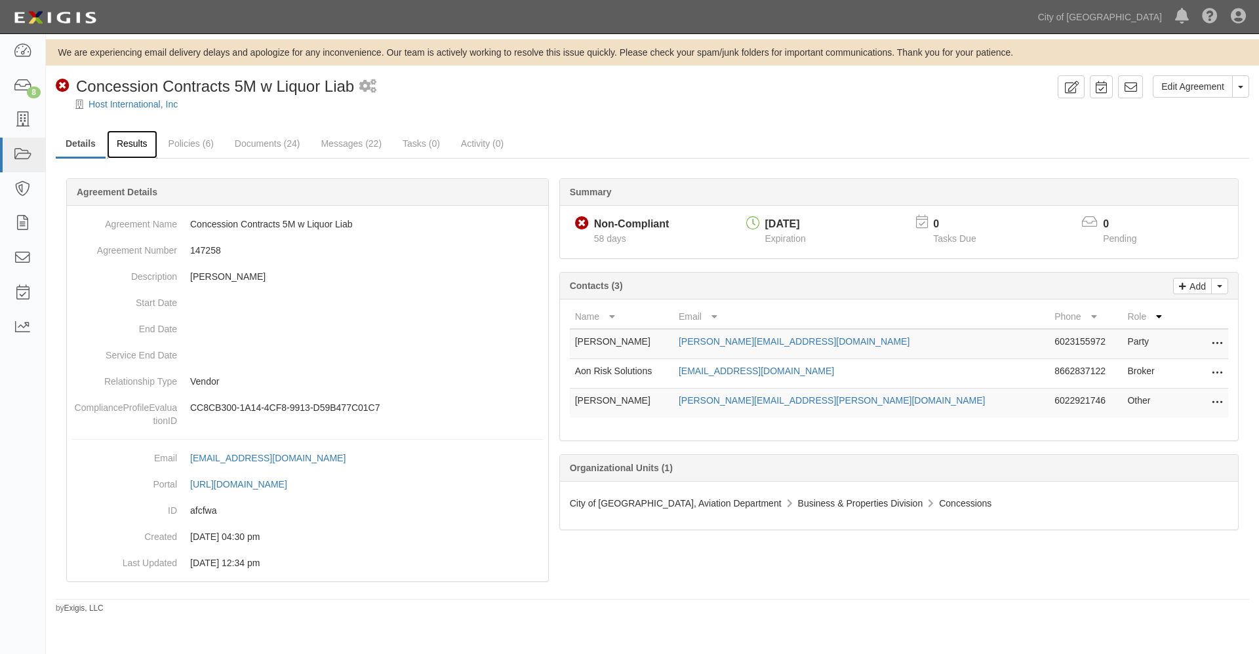
click at [140, 144] on link "Results" at bounding box center [132, 145] width 50 height 28
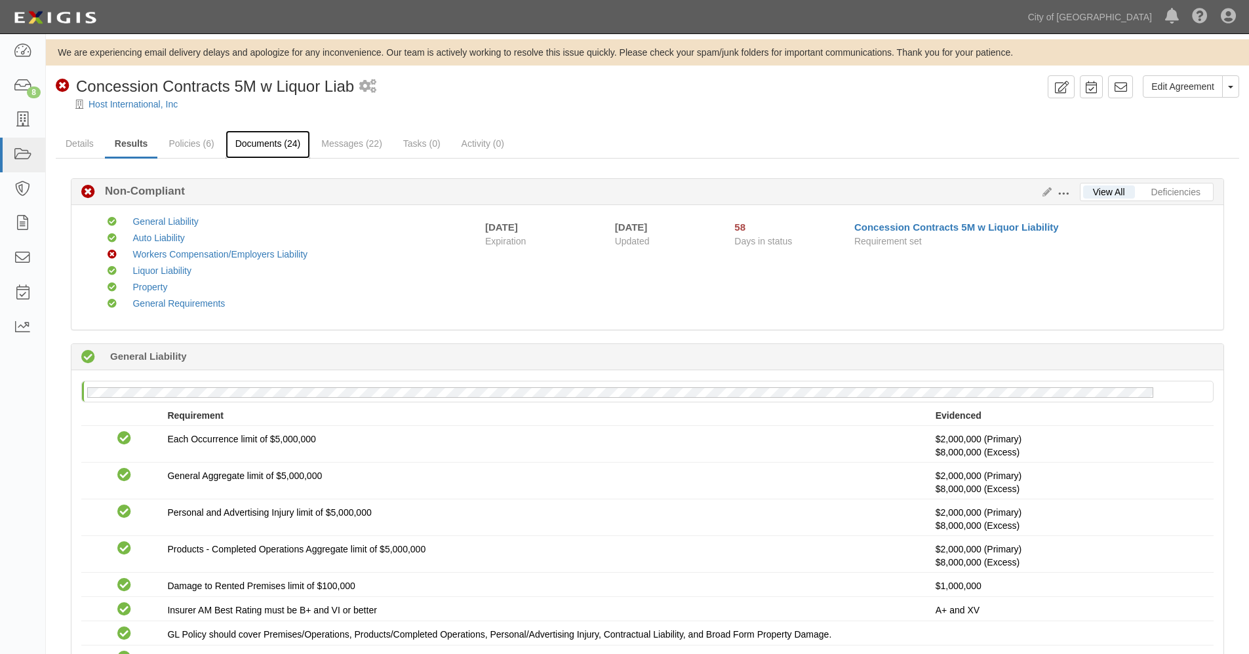
click at [282, 143] on link "Documents (24)" at bounding box center [268, 145] width 85 height 28
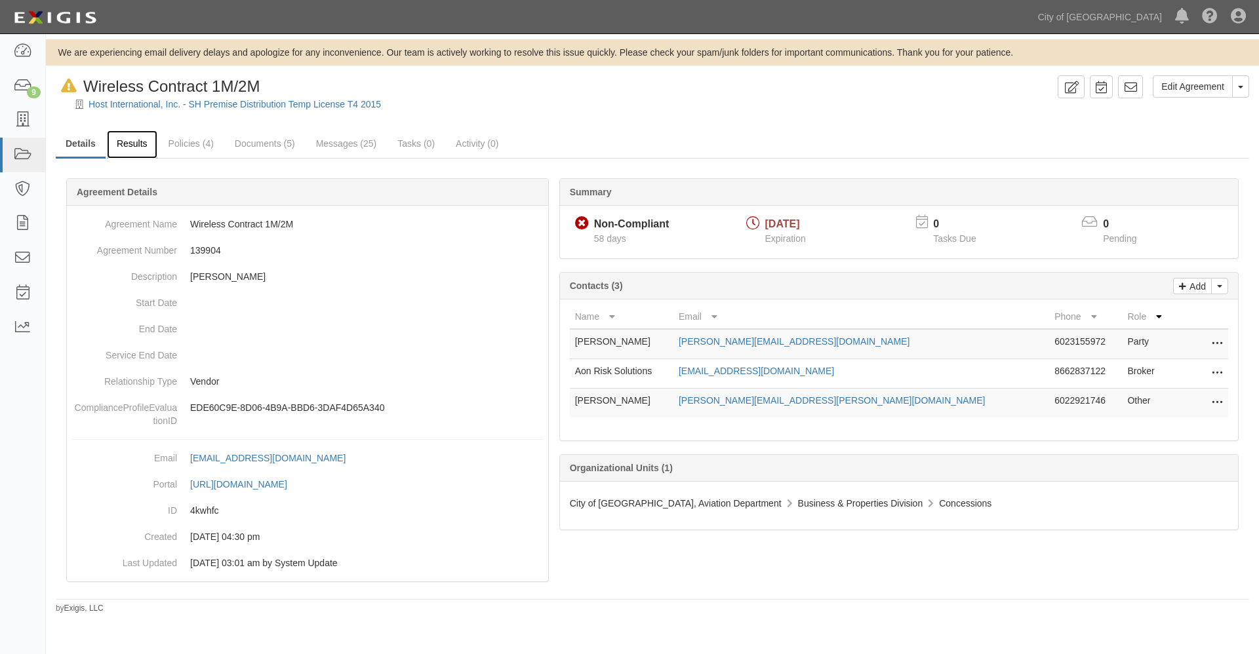
click at [139, 146] on link "Results" at bounding box center [132, 145] width 50 height 28
click at [138, 142] on link "Results" at bounding box center [132, 145] width 50 height 28
click at [139, 144] on link "Results" at bounding box center [132, 145] width 50 height 28
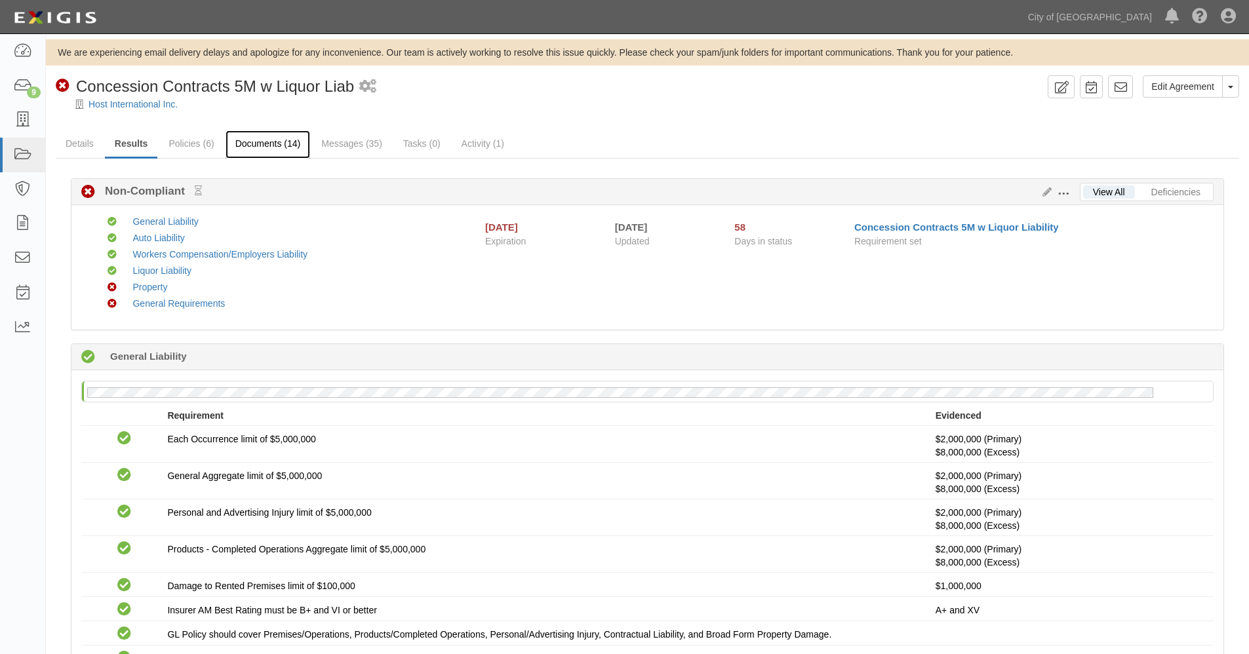
click at [264, 145] on link "Documents (14)" at bounding box center [268, 145] width 85 height 28
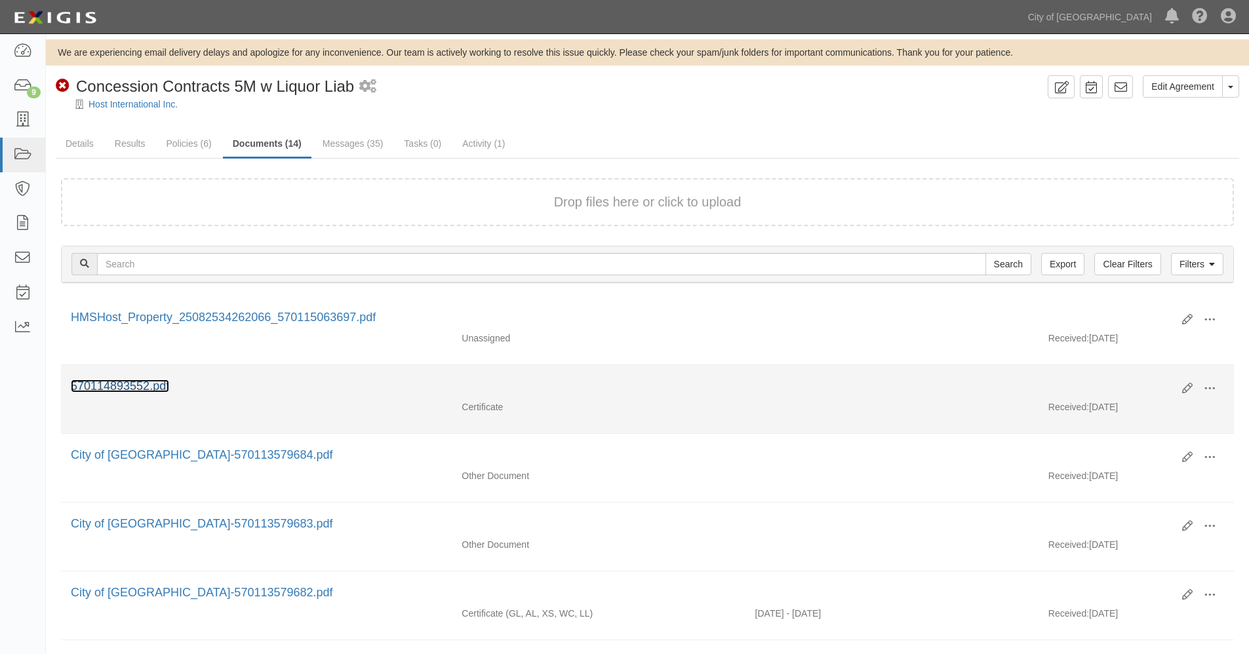
click at [140, 388] on link "570114893552.pdf" at bounding box center [120, 386] width 98 height 13
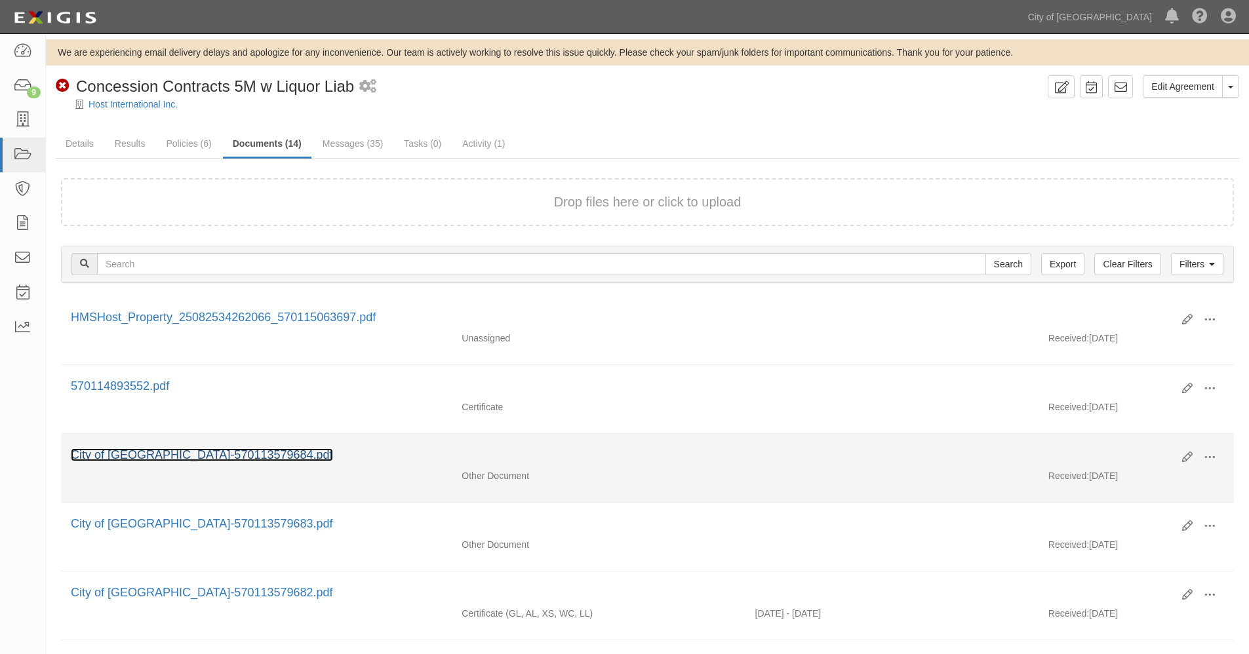
click at [176, 451] on link "City of [GEOGRAPHIC_DATA]-570113579684.pdf" at bounding box center [202, 455] width 262 height 13
click at [196, 451] on link "City of Phoenix-570113579684.pdf" at bounding box center [202, 455] width 262 height 13
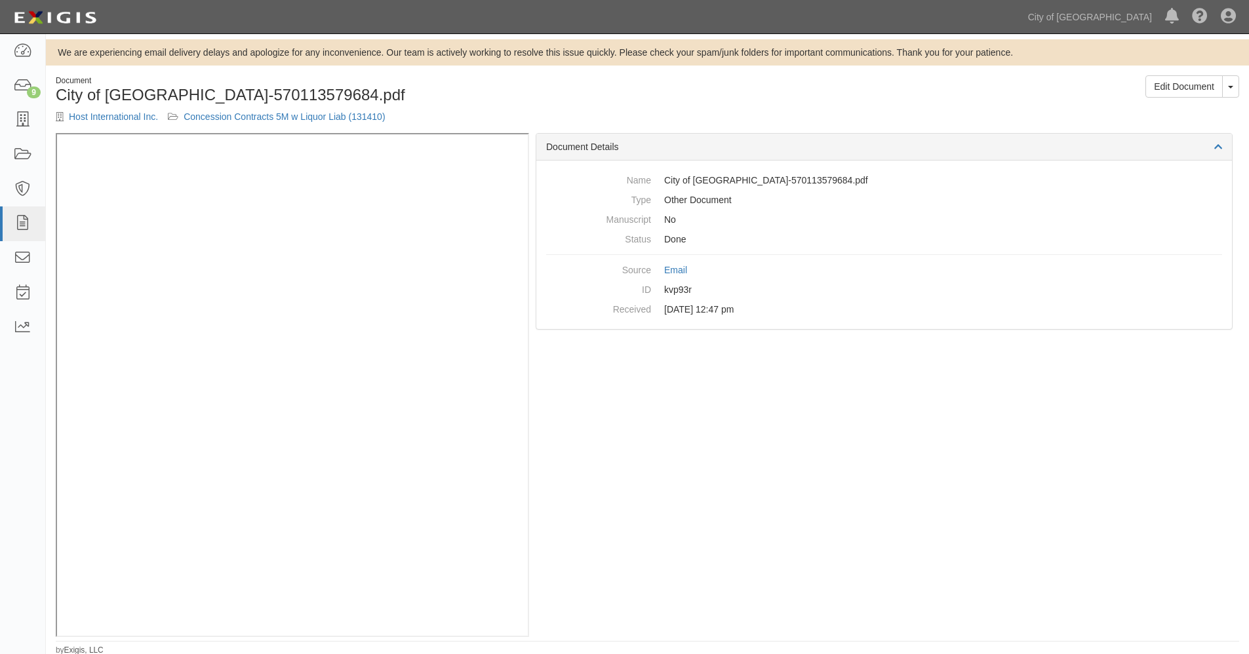
click at [653, 389] on div "Document Details Name City of Phoenix-570113579684.pdf Type Other Document Manu…" at bounding box center [884, 385] width 710 height 504
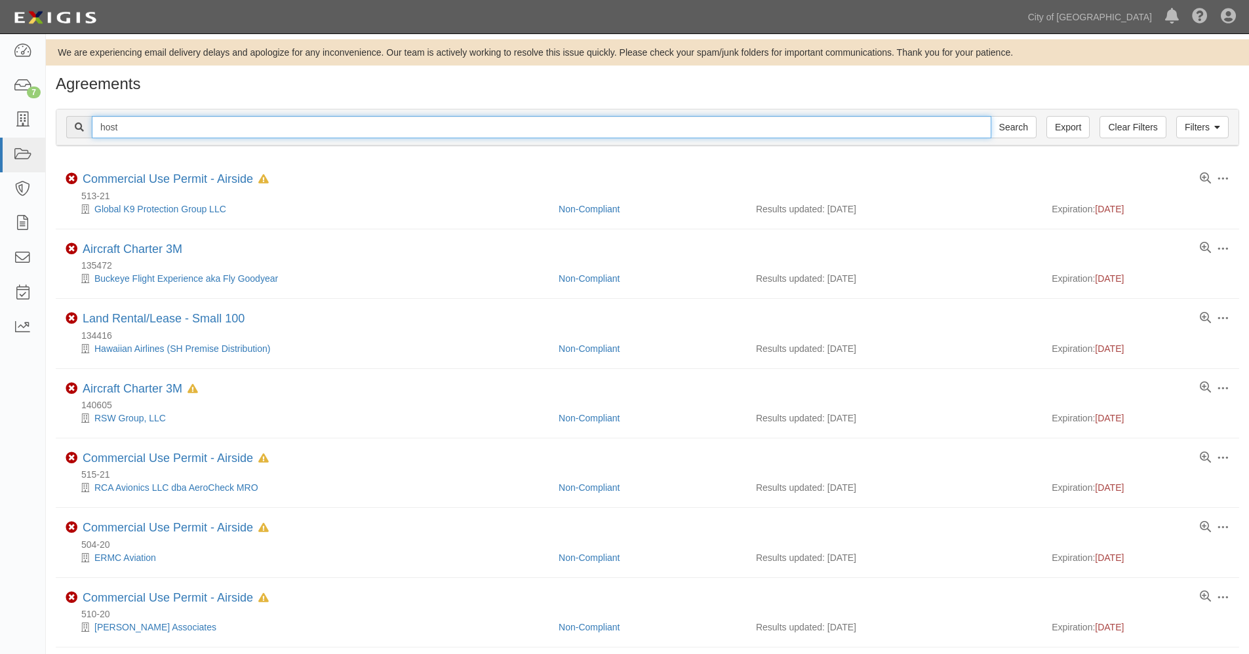
click at [134, 129] on input "host" at bounding box center [542, 127] width 900 height 22
click at [991, 116] on input "Search" at bounding box center [1014, 127] width 46 height 22
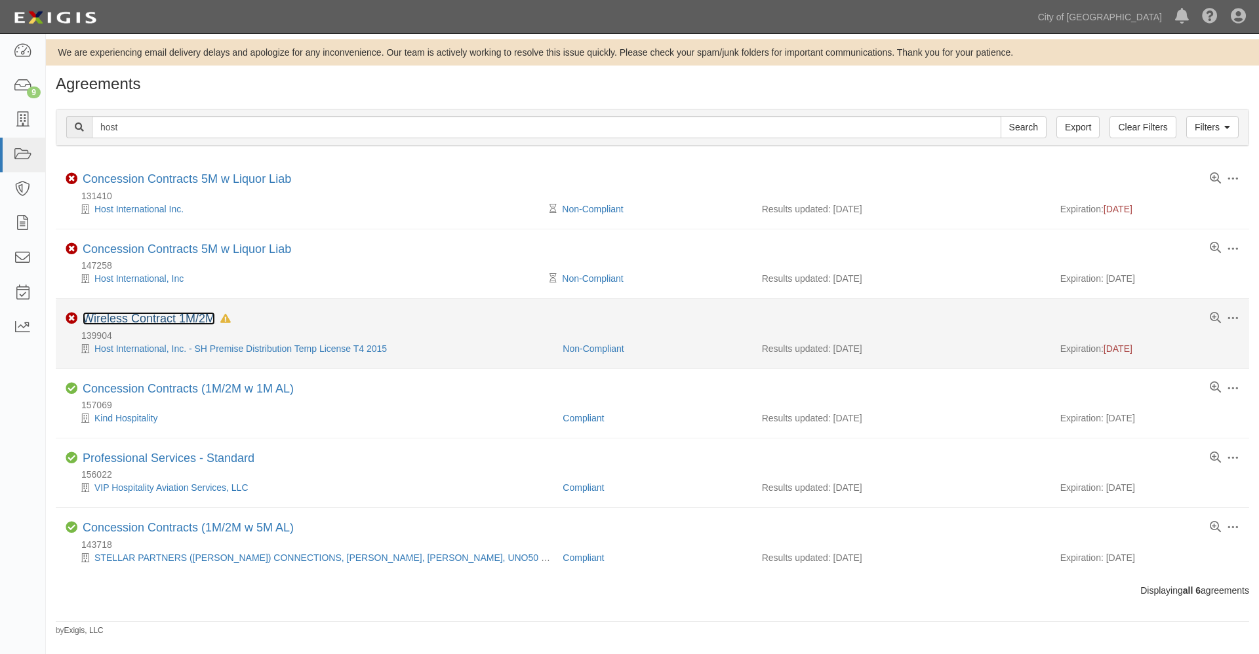
click at [163, 317] on link "Wireless Contract 1M/2M" at bounding box center [149, 318] width 132 height 13
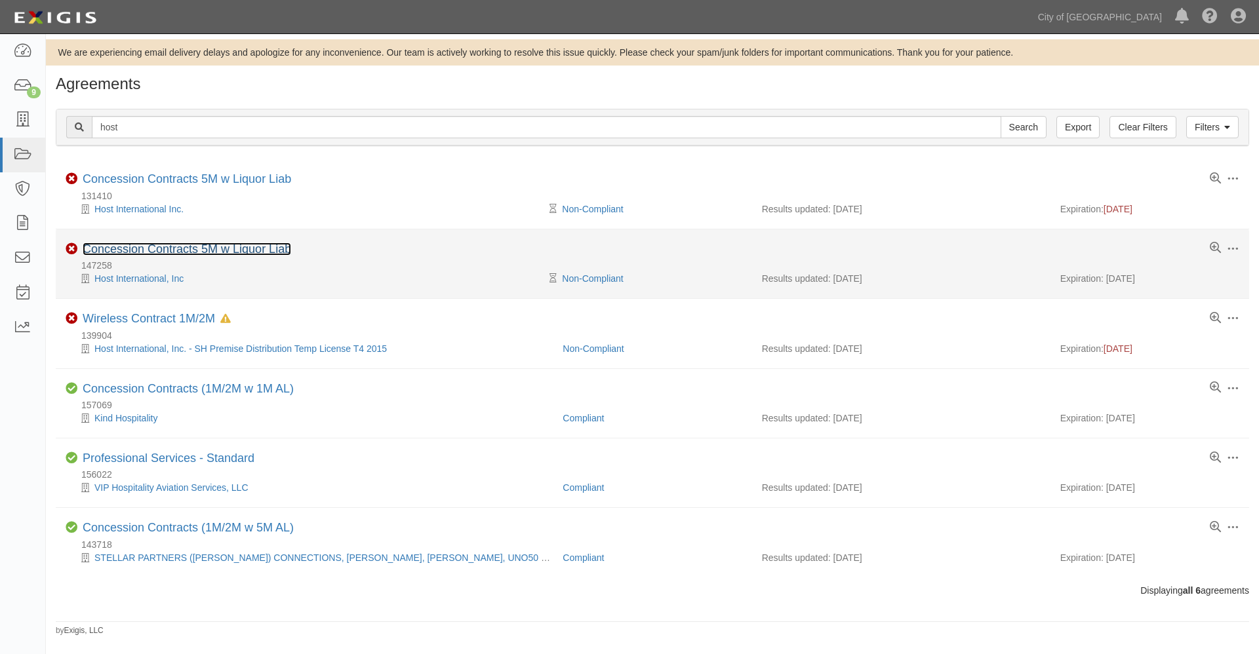
click at [139, 247] on link "Concession Contracts 5M w Liquor Liab" at bounding box center [187, 249] width 209 height 13
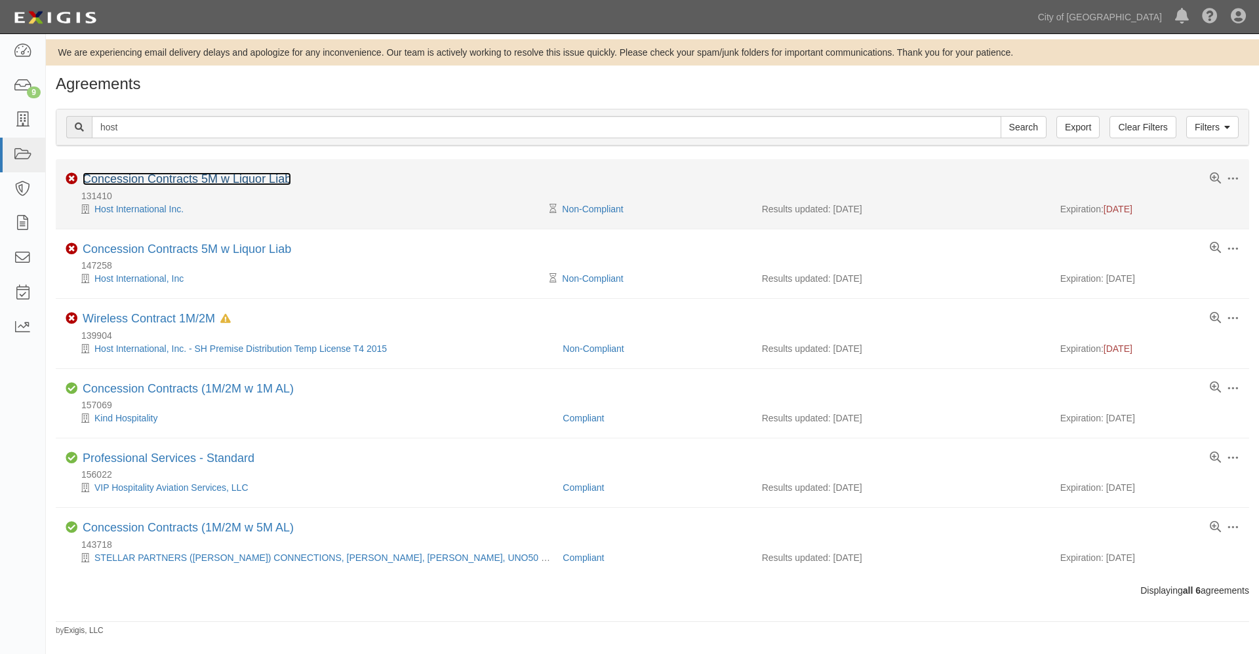
click at [155, 181] on link "Concession Contracts 5M w Liquor Liab" at bounding box center [187, 178] width 209 height 13
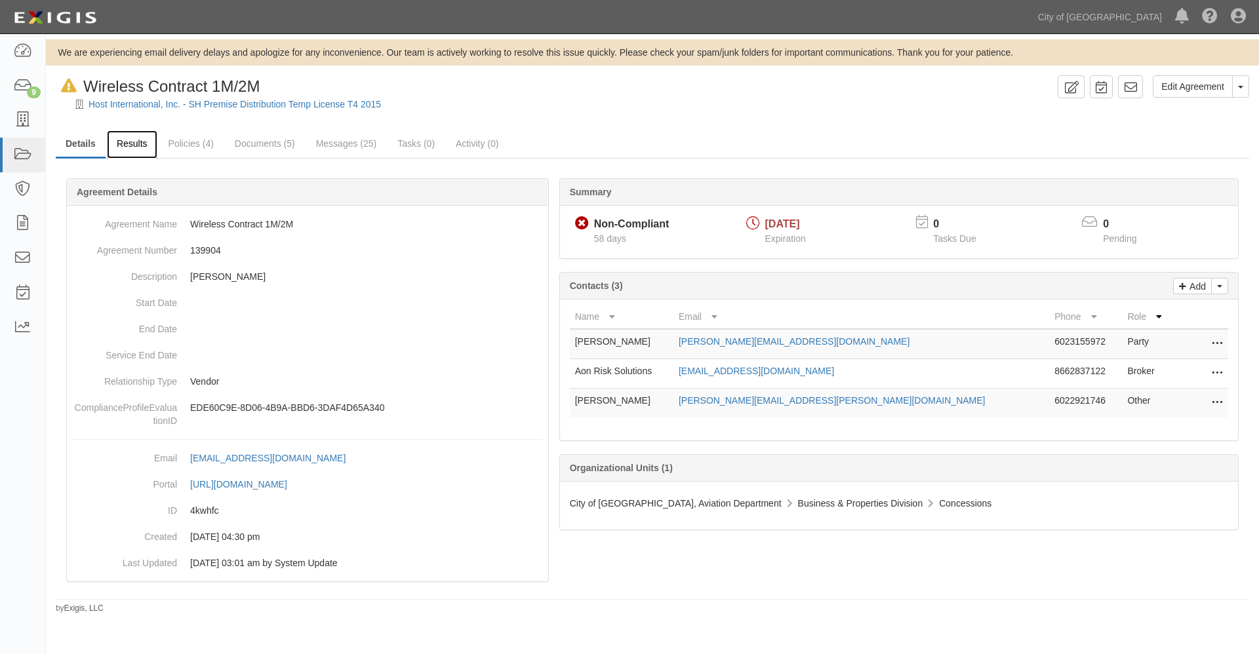
click at [131, 140] on link "Results" at bounding box center [132, 145] width 50 height 28
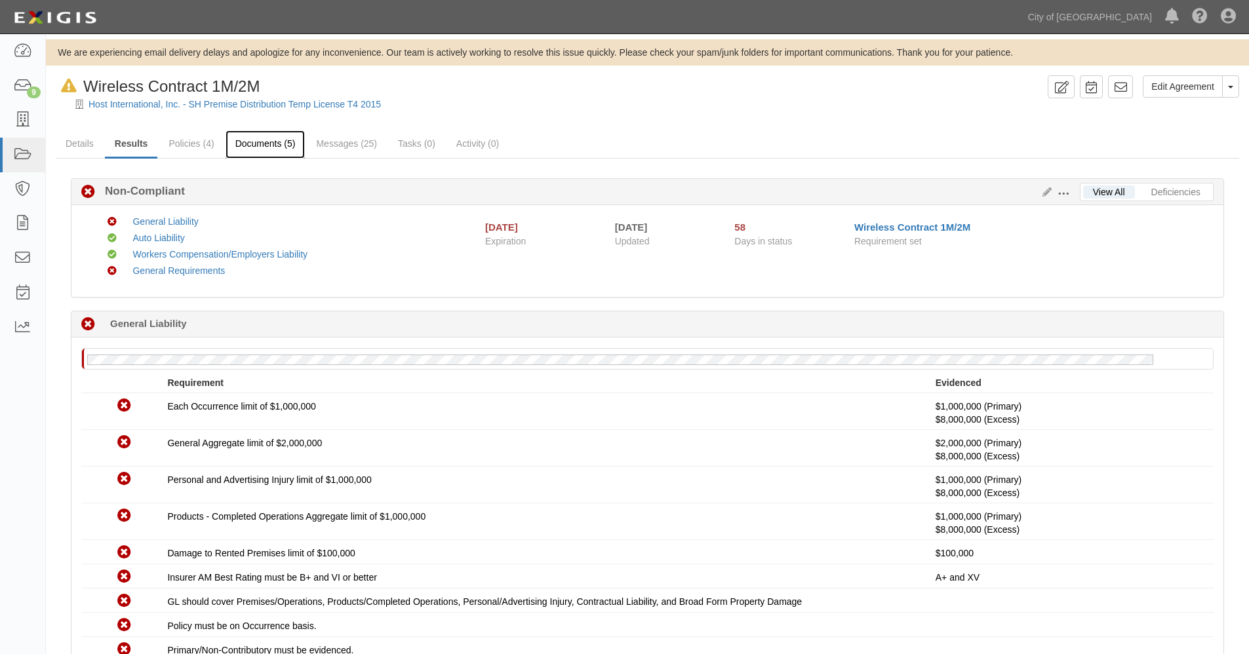
click at [270, 143] on link "Documents (5)" at bounding box center [266, 145] width 80 height 28
click at [85, 144] on link "Details" at bounding box center [80, 145] width 48 height 28
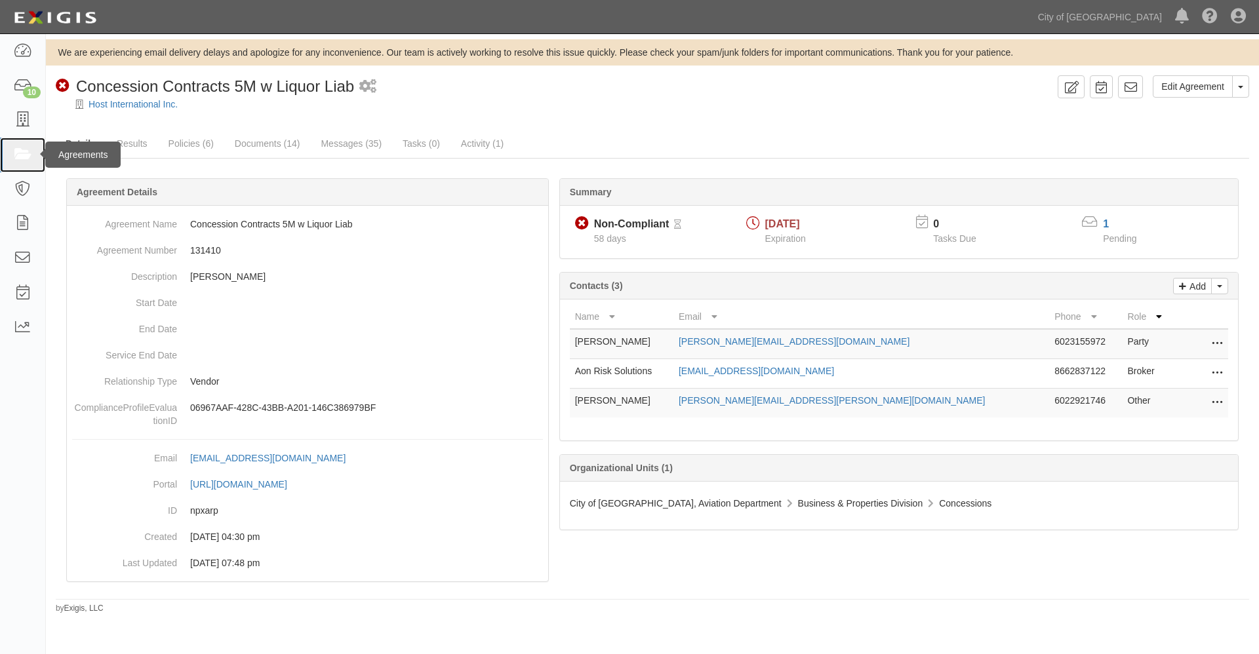
click at [18, 149] on icon at bounding box center [22, 155] width 18 height 15
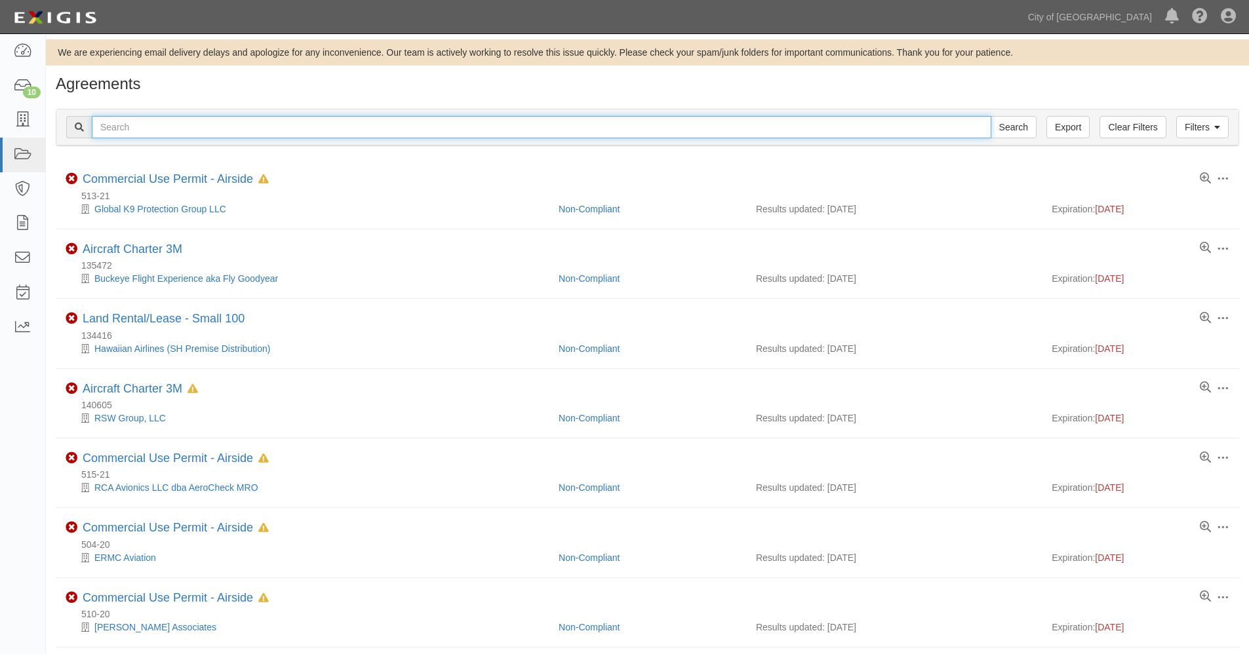
click at [131, 121] on input "text" at bounding box center [542, 127] width 900 height 22
type input "157098"
click at [991, 116] on input "Search" at bounding box center [1014, 127] width 46 height 22
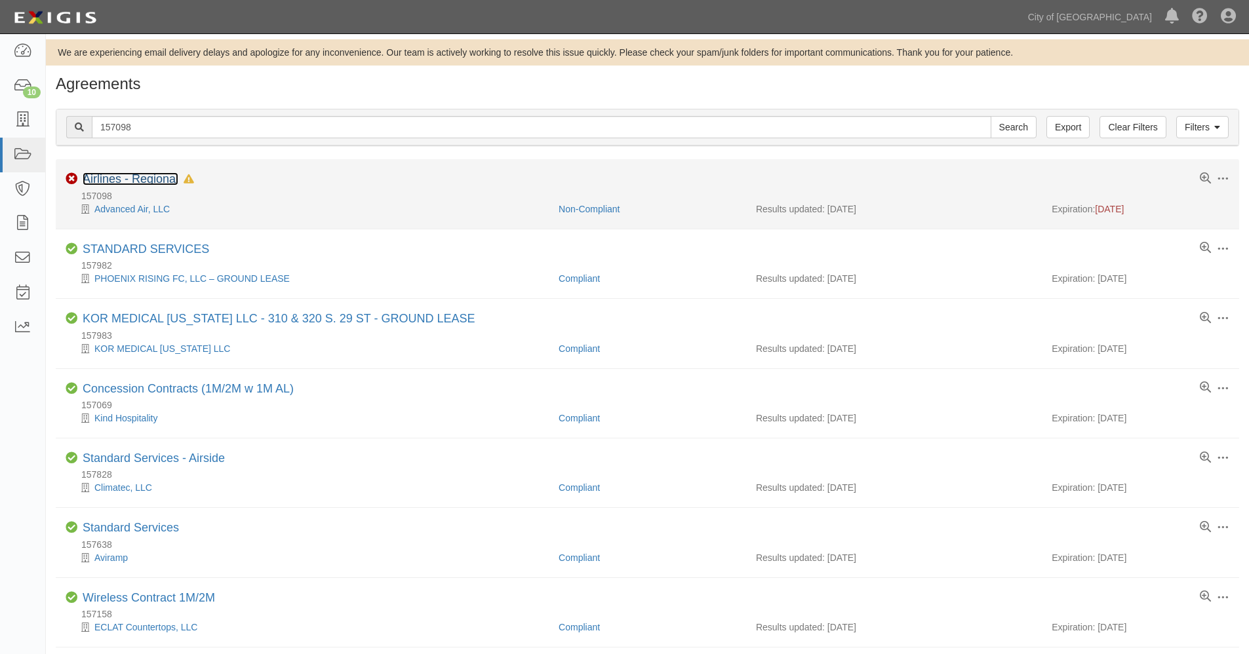
click at [137, 181] on link "Airlines - Regional" at bounding box center [131, 178] width 96 height 13
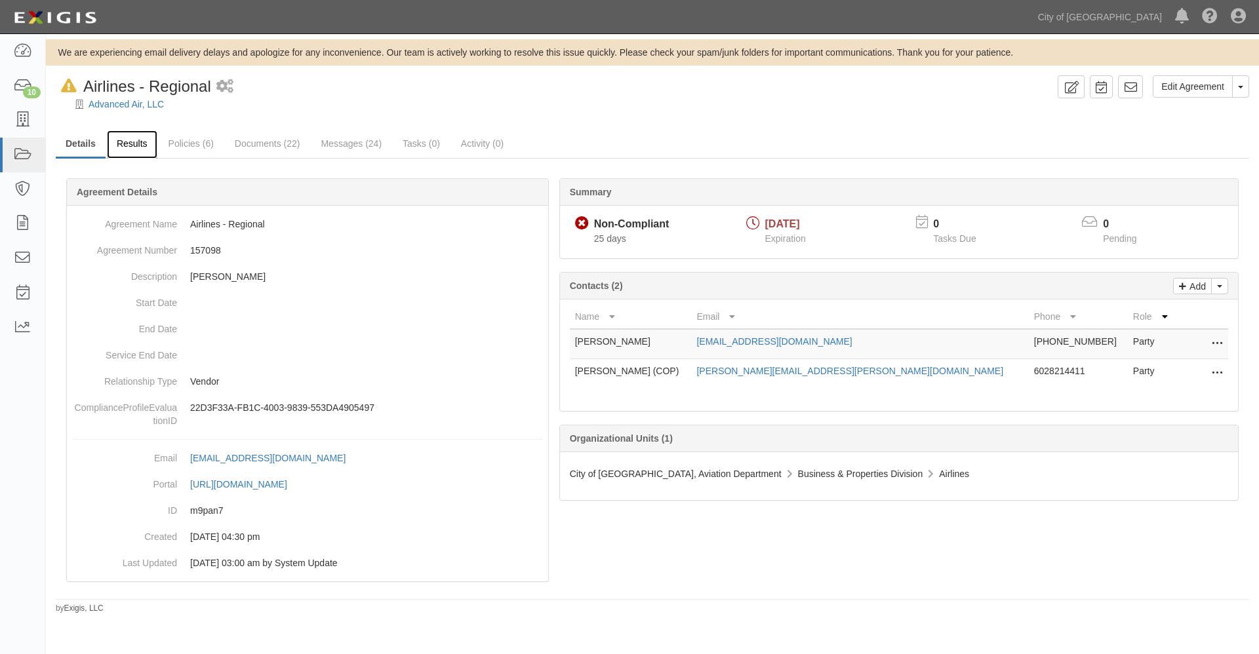
click at [127, 141] on link "Results" at bounding box center [132, 145] width 50 height 28
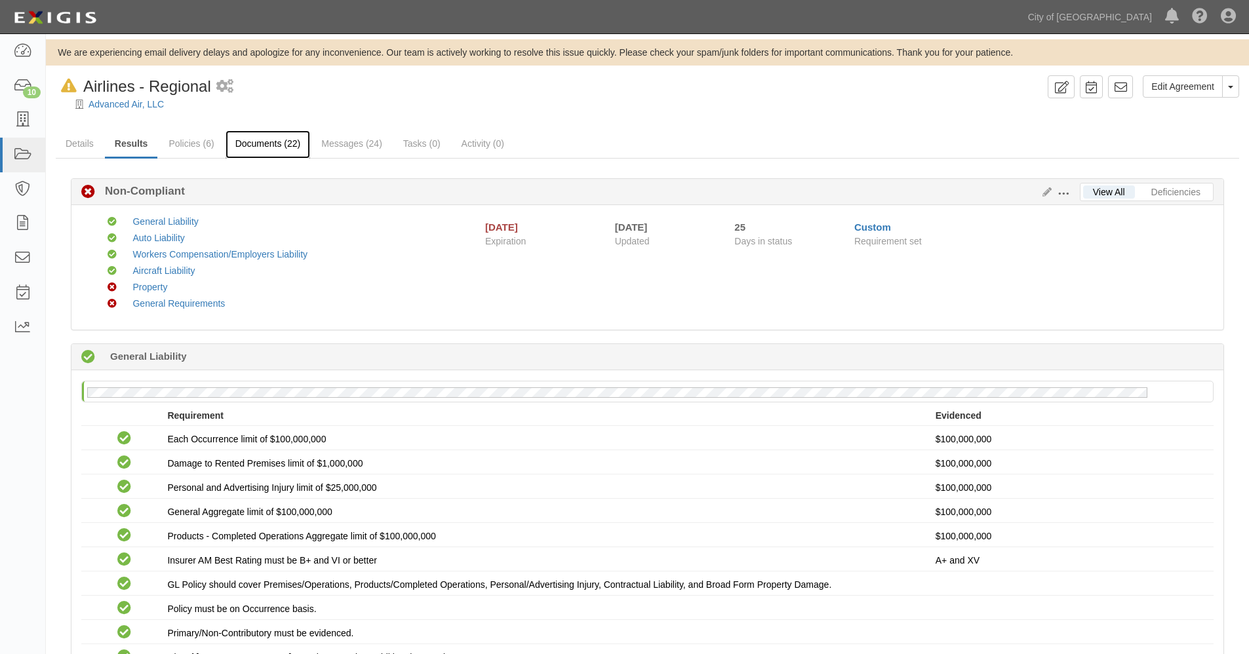
click at [276, 140] on link "Documents (22)" at bounding box center [268, 145] width 85 height 28
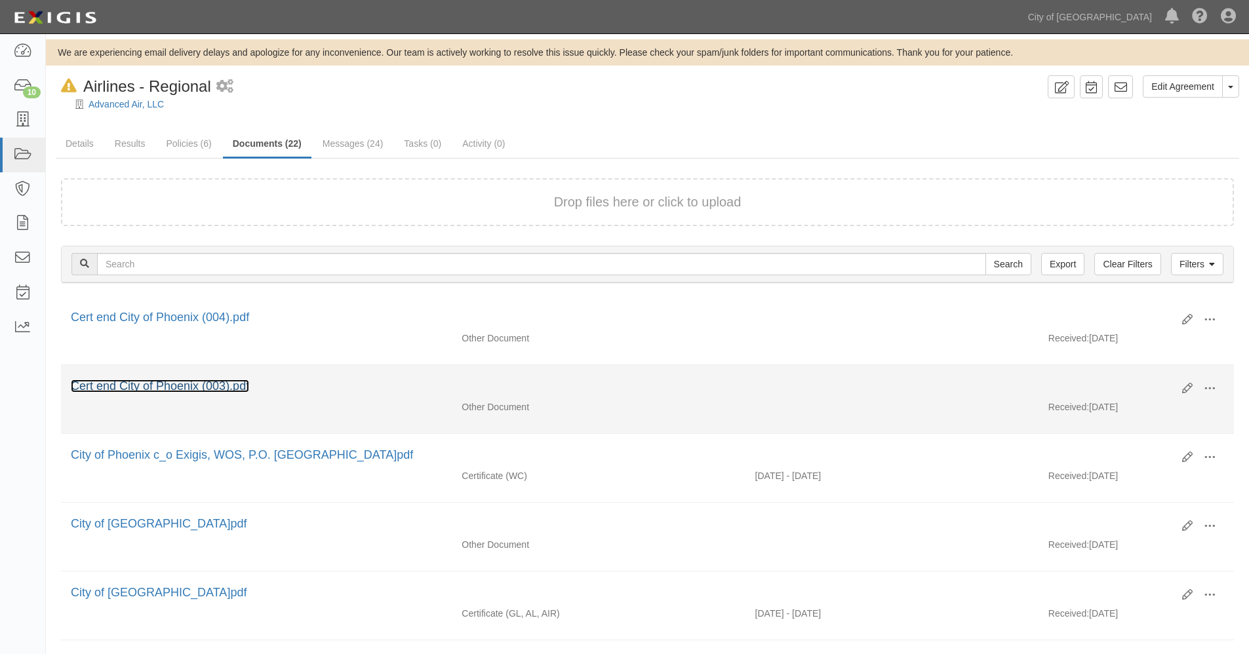
click at [158, 388] on link "Cert end City of Phoenix (003).pdf" at bounding box center [160, 386] width 178 height 13
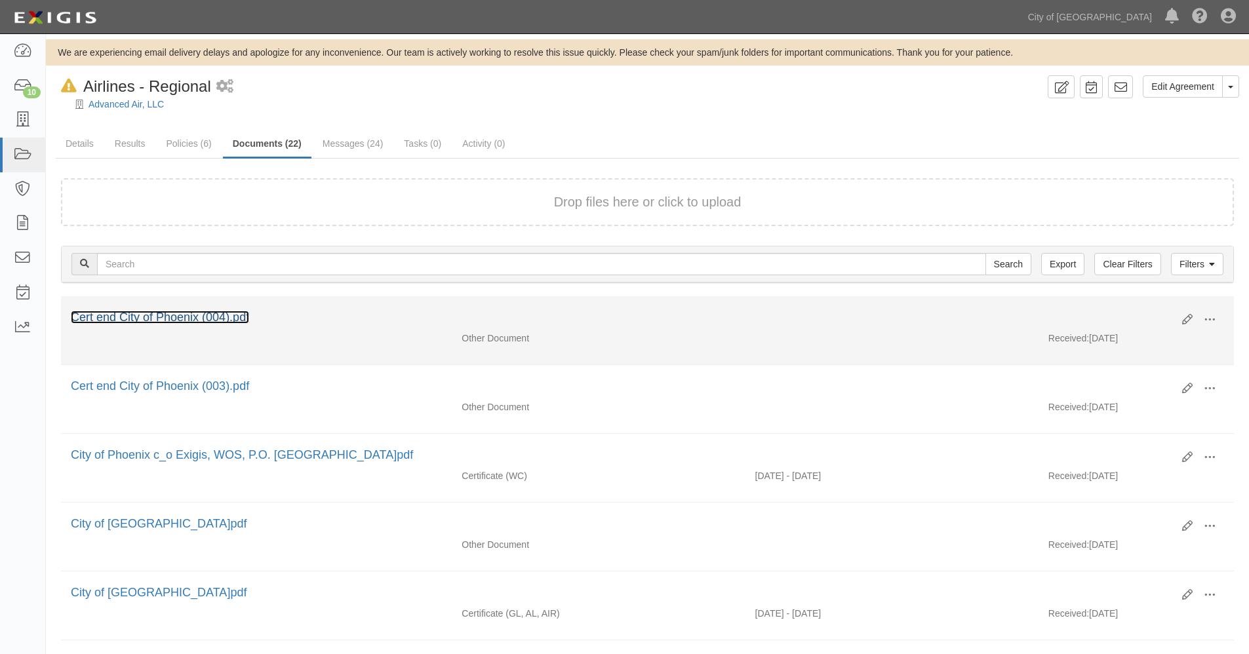
click at [201, 313] on link "Cert end City of Phoenix (004).pdf" at bounding box center [160, 317] width 178 height 13
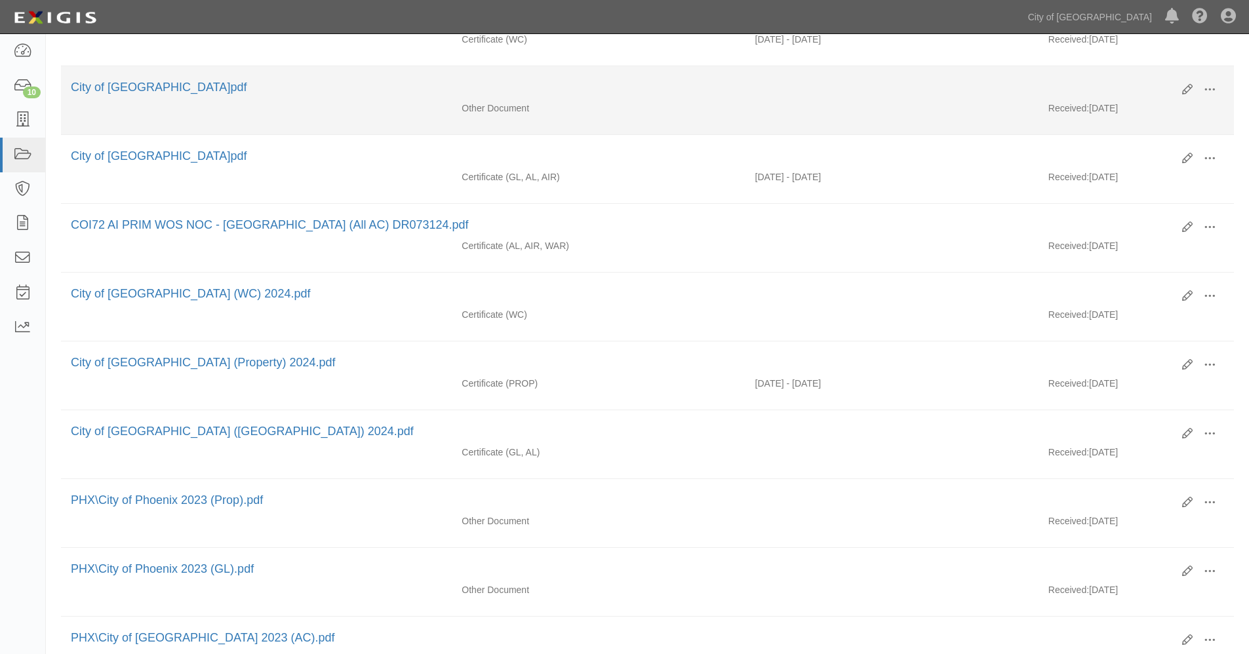
scroll to position [437, 0]
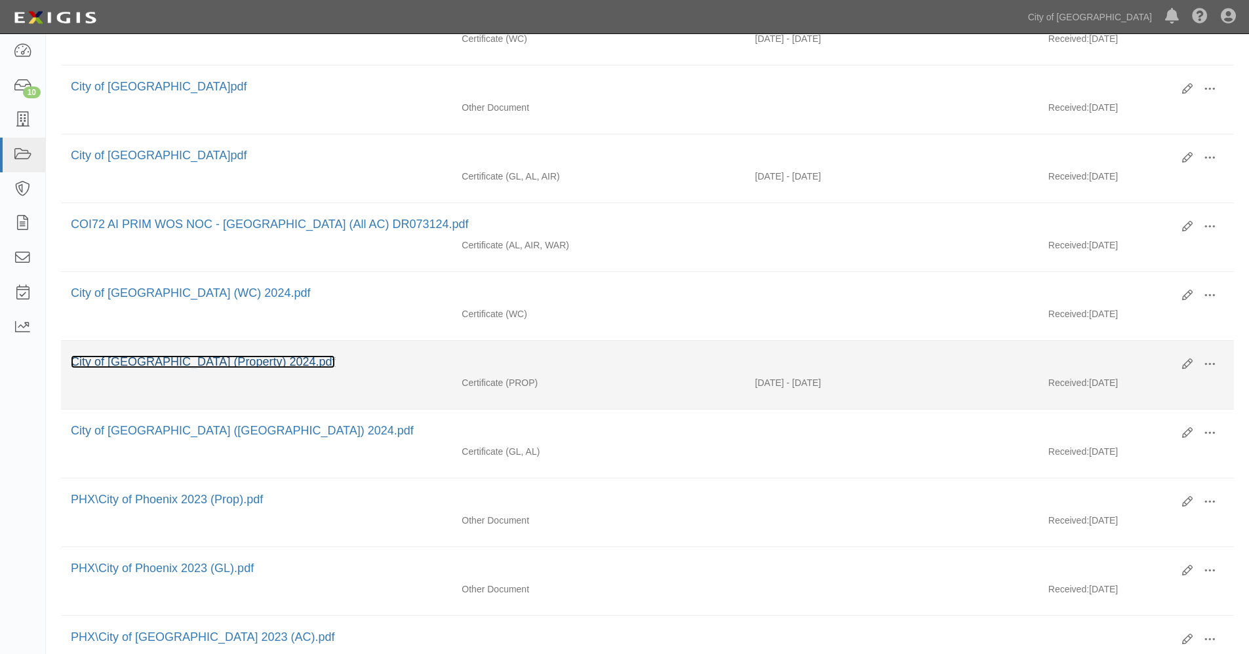
click at [144, 357] on link "City of Phoenix (Property) 2024.pdf" at bounding box center [203, 361] width 264 height 13
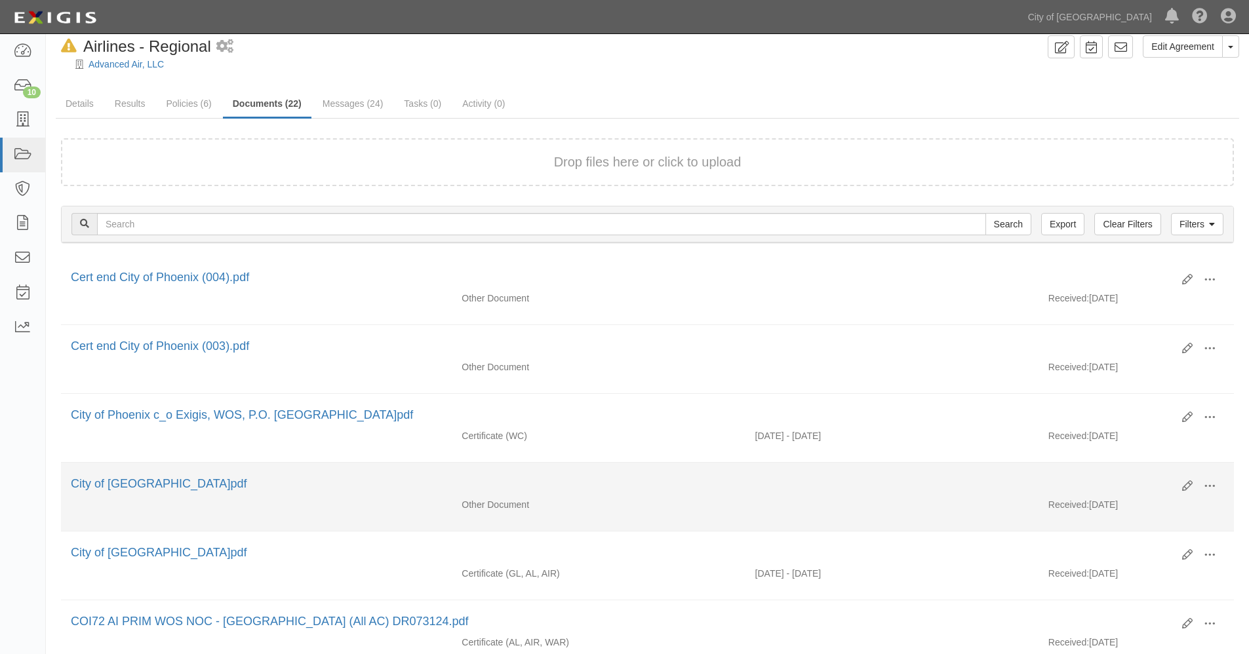
scroll to position [0, 0]
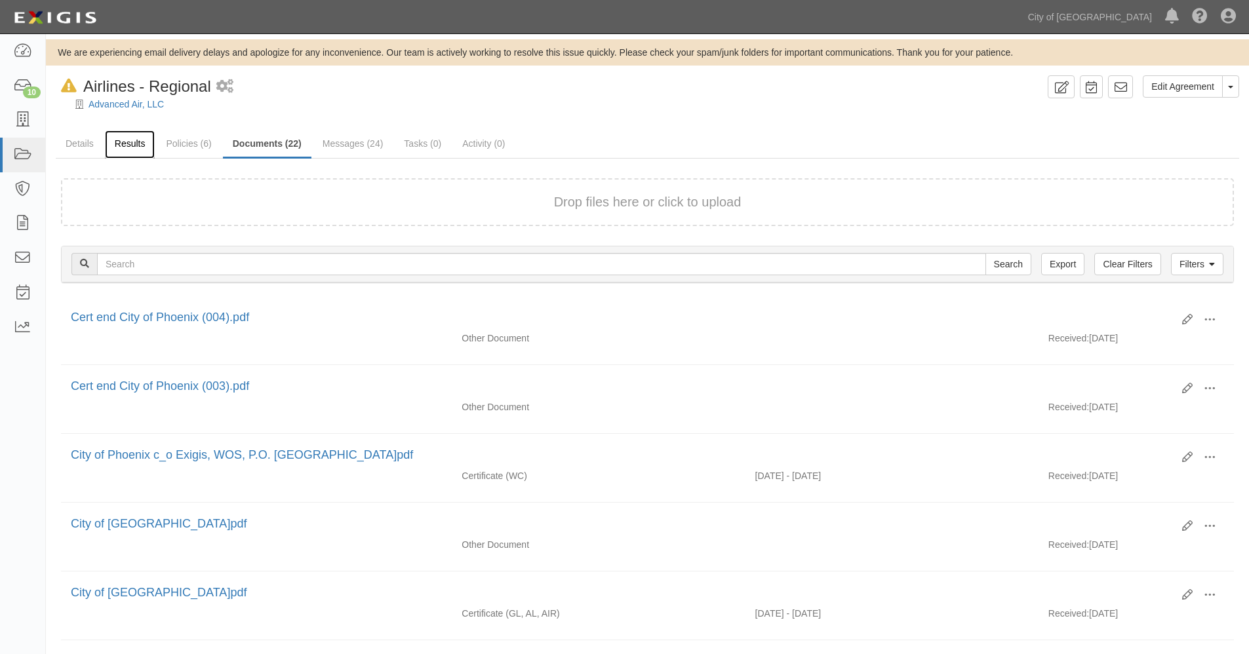
click at [127, 143] on link "Results" at bounding box center [130, 145] width 50 height 28
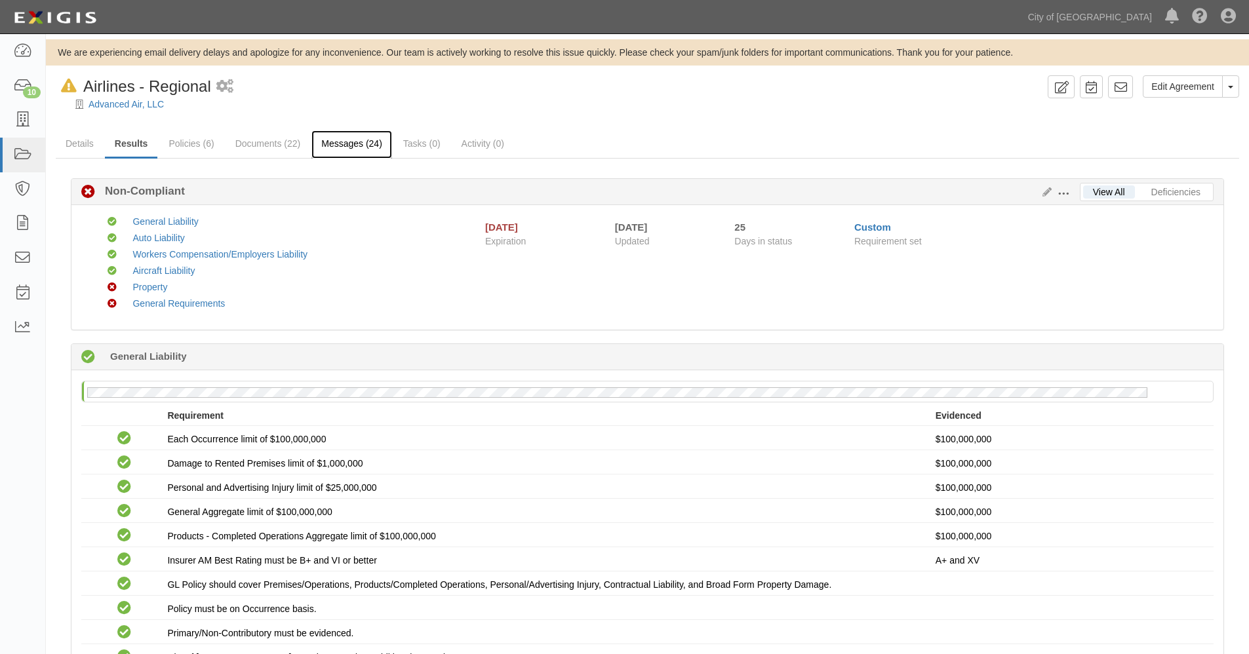
click at [359, 146] on link "Messages (24)" at bounding box center [352, 145] width 81 height 28
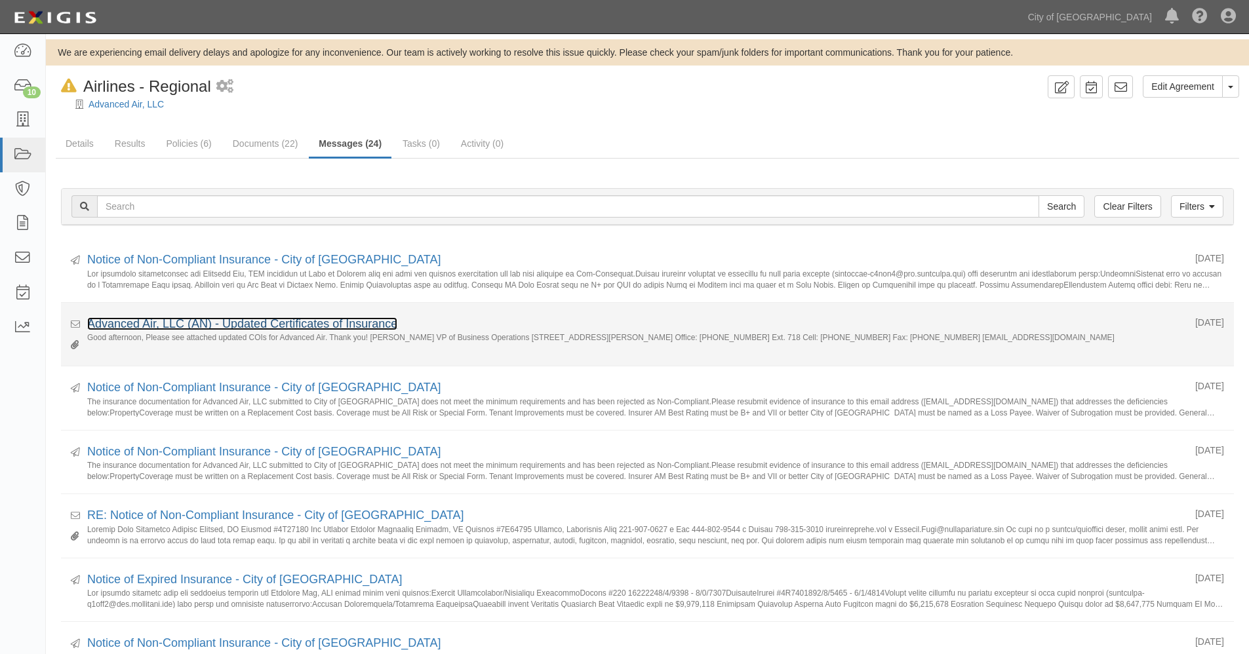
click at [242, 327] on link "Advanced Air, LLC (AN) - Updated Certificates of Insurance" at bounding box center [242, 323] width 310 height 13
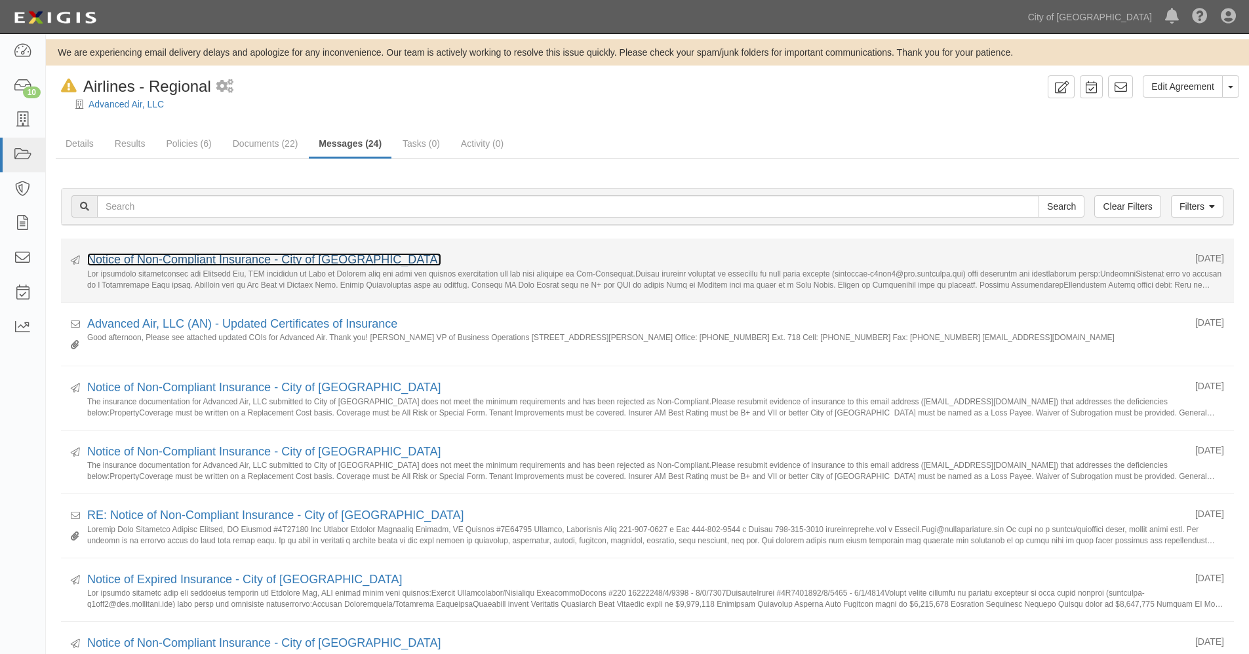
click at [191, 258] on link "Notice of Non-Compliant Insurance - City of [GEOGRAPHIC_DATA]" at bounding box center [264, 259] width 354 height 13
